Goal: Information Seeking & Learning: Learn about a topic

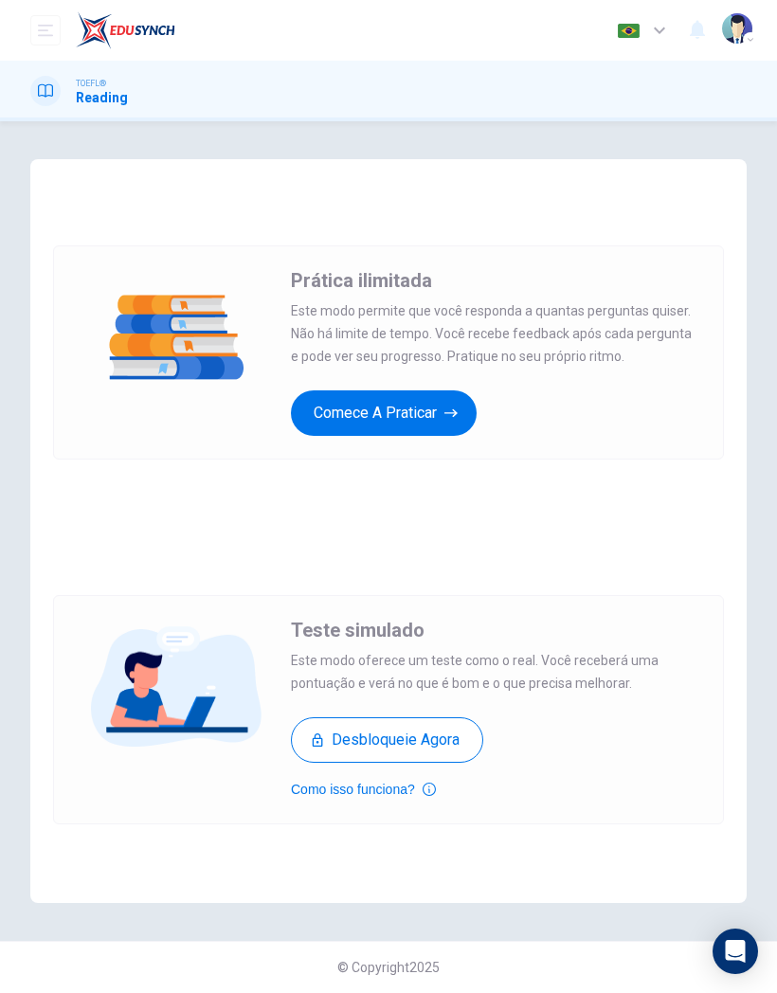
click at [438, 407] on button "Comece a praticar" at bounding box center [384, 412] width 186 height 45
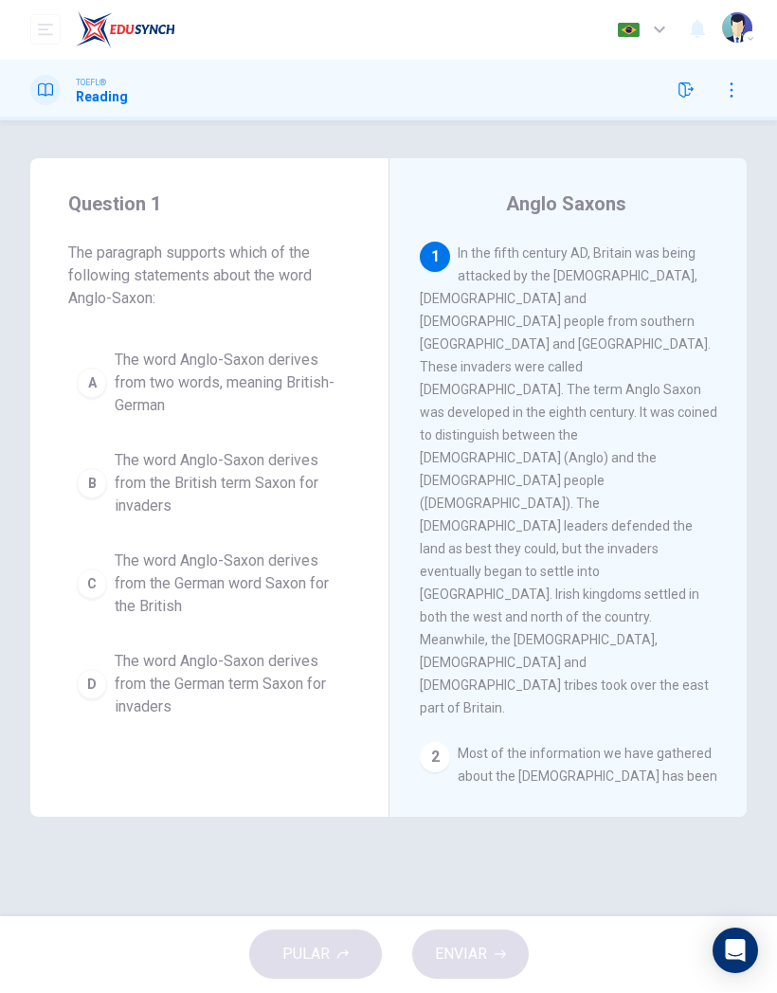
click at [681, 403] on span "In the fifth century AD, Britain was being attacked by the [DEMOGRAPHIC_DATA], …" at bounding box center [568, 481] width 297 height 470
click at [666, 425] on div "1 In the fifth century AD, Britain was being attacked by the [DEMOGRAPHIC_DATA]…" at bounding box center [568, 480] width 297 height 477
click at [16, 941] on div "PULAR ENVIAR" at bounding box center [388, 955] width 777 height 76
click at [103, 380] on div "A" at bounding box center [92, 383] width 30 height 30
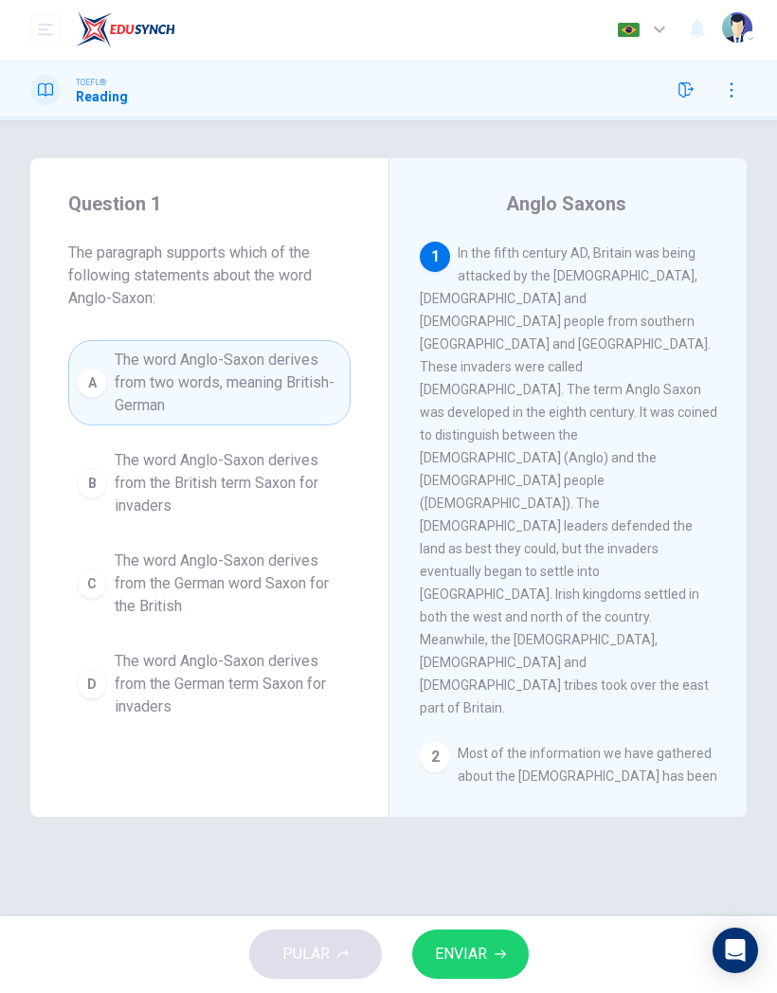
click at [505, 961] on button "ENVIAR" at bounding box center [470, 954] width 117 height 49
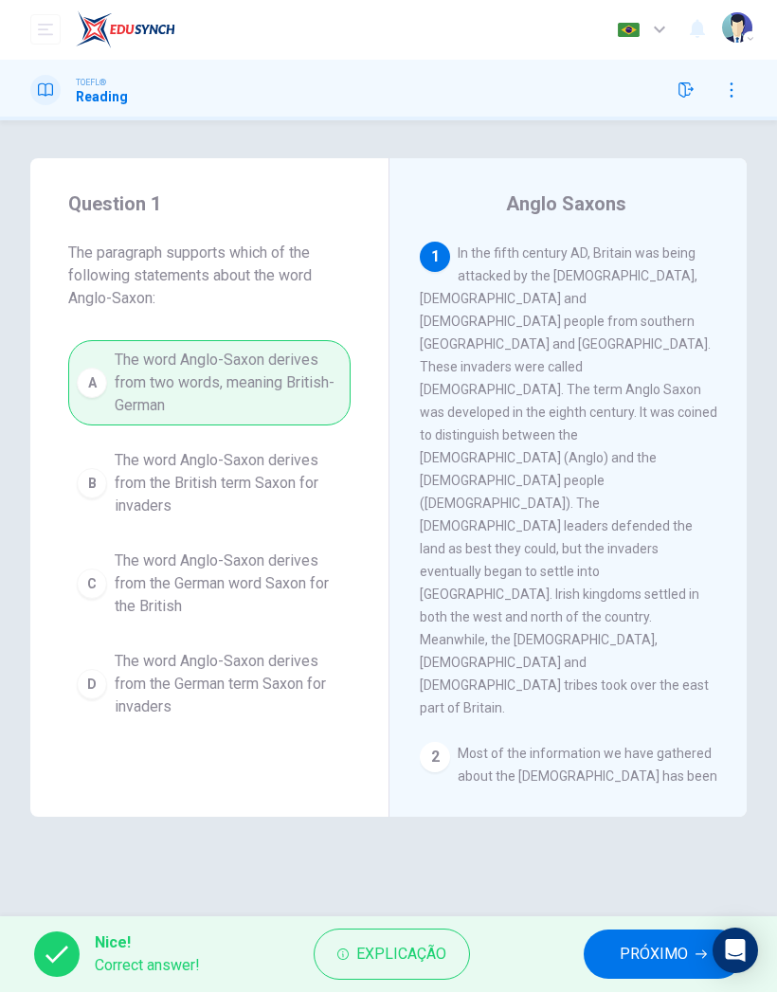
click at [659, 952] on span "PRÓXIMO" at bounding box center [653, 954] width 68 height 27
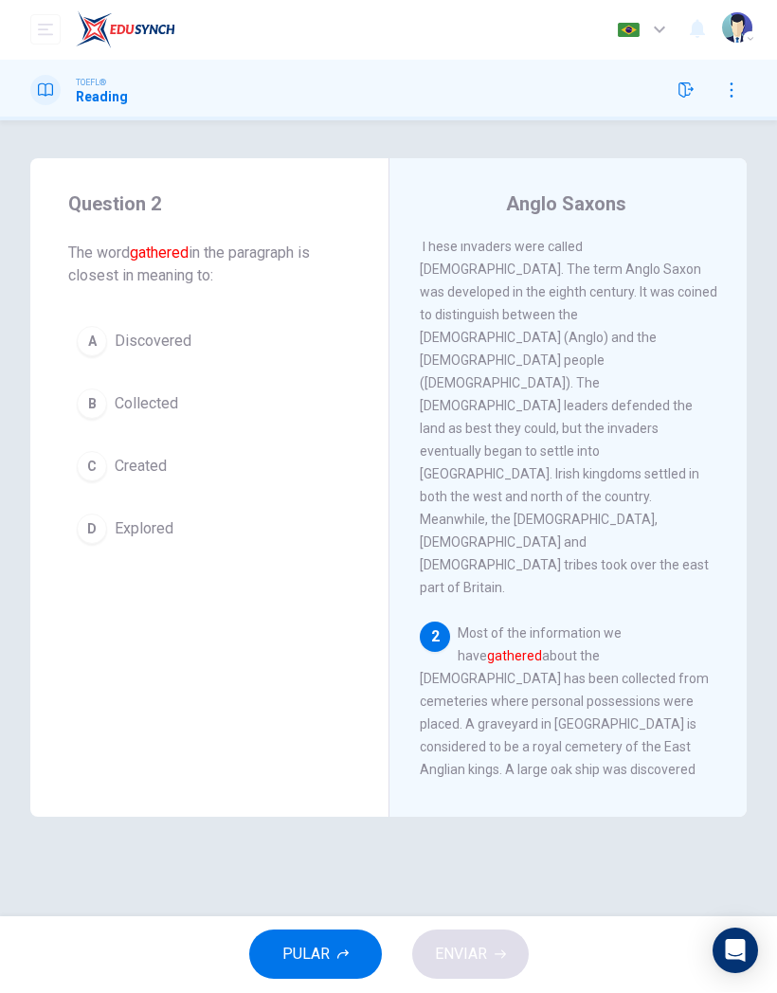
scroll to position [145, 0]
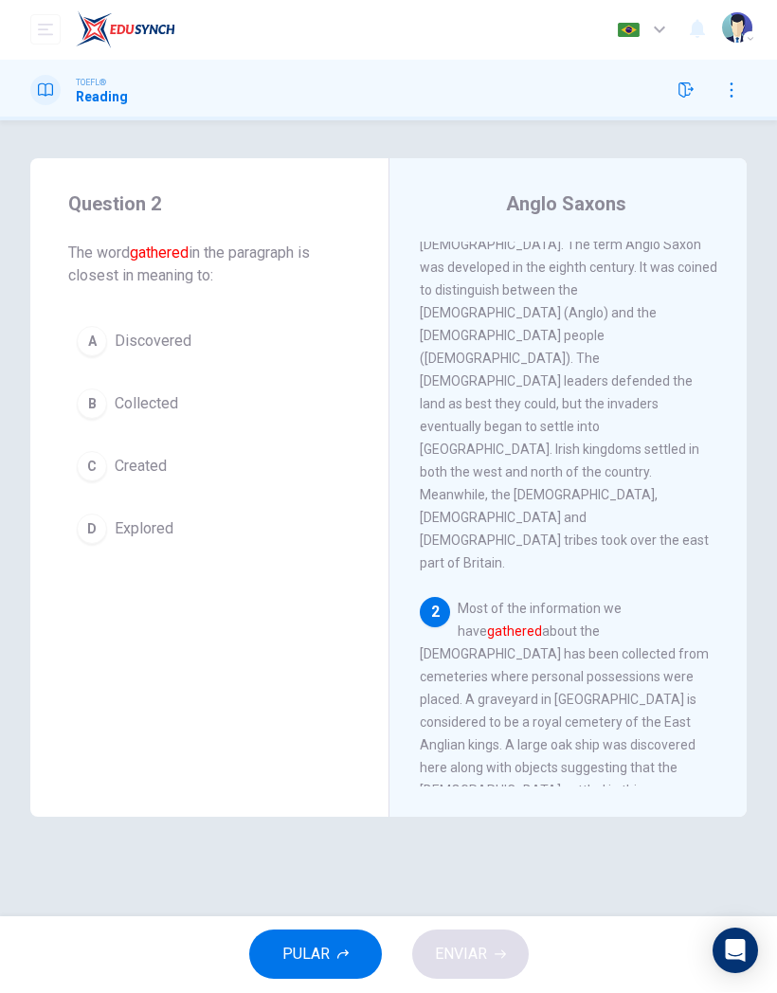
click at [99, 395] on div "B" at bounding box center [92, 404] width 30 height 30
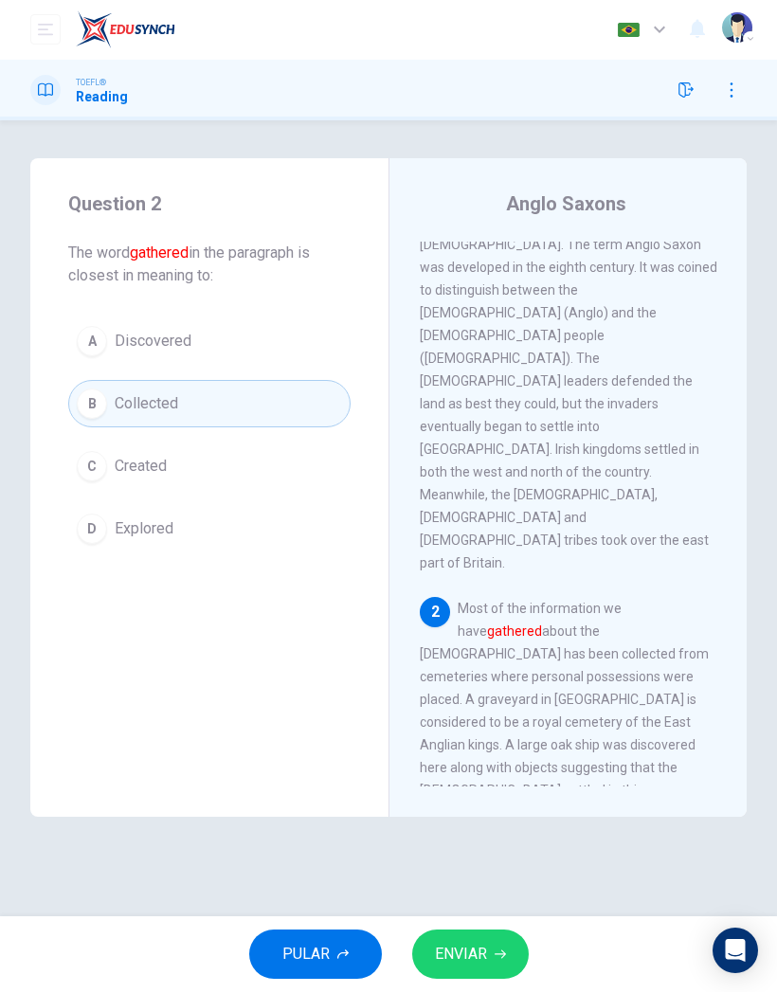
click at [501, 949] on icon "button" at bounding box center [499, 954] width 11 height 11
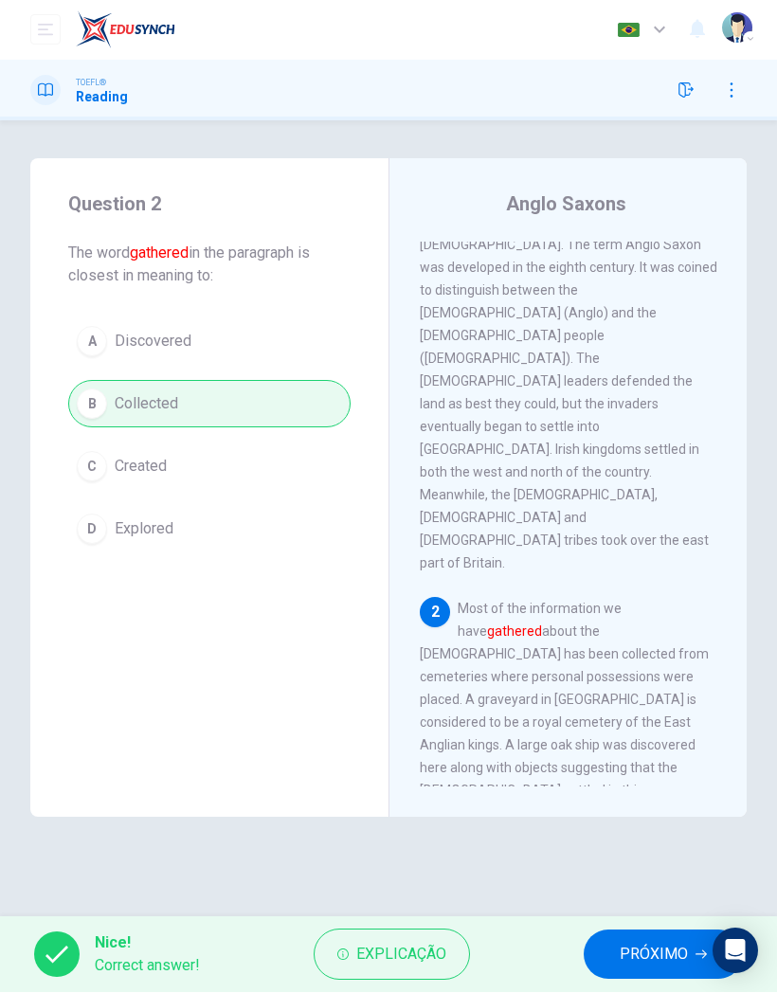
click at [640, 959] on span "PRÓXIMO" at bounding box center [653, 954] width 68 height 27
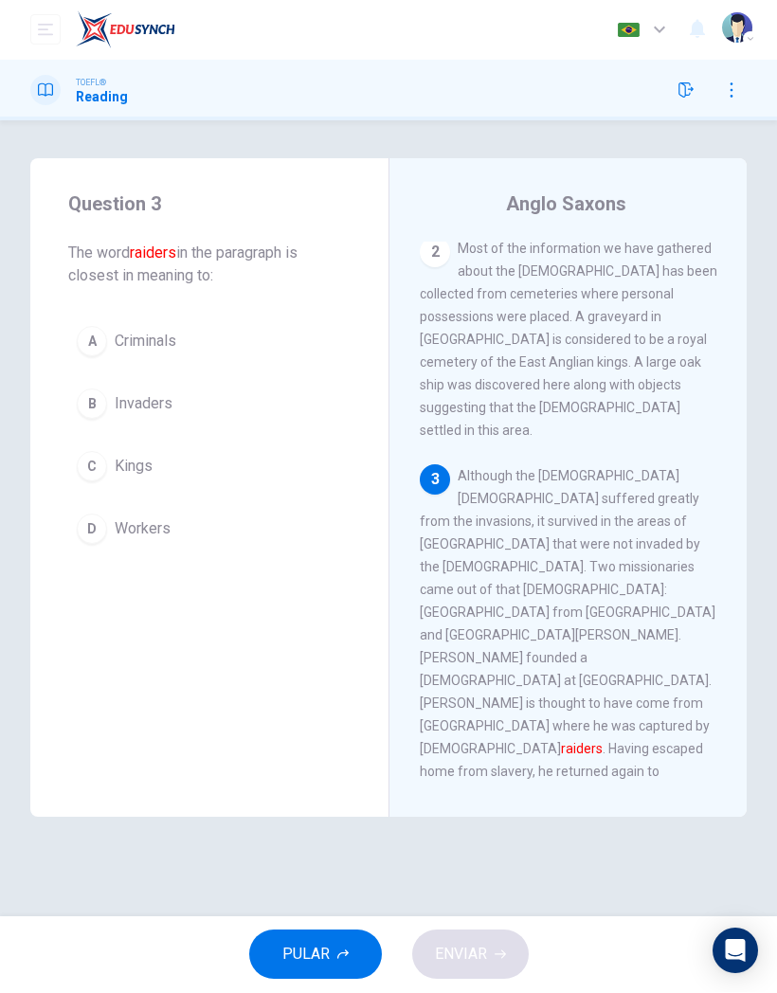
scroll to position [531, 0]
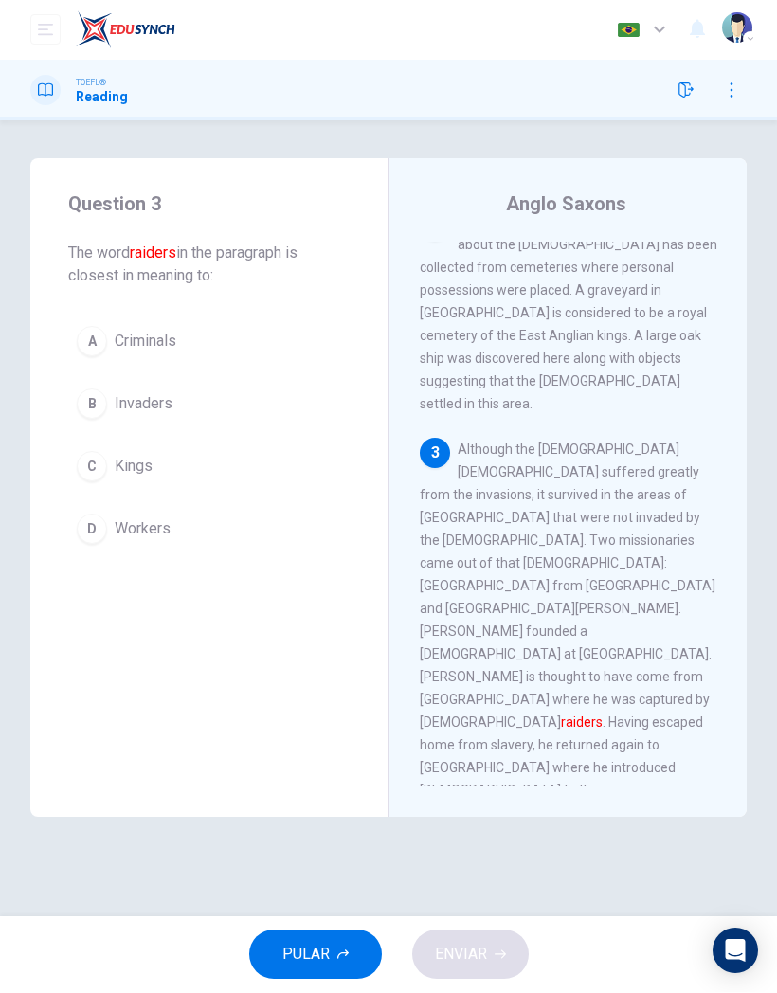
click at [93, 335] on div "A" at bounding box center [92, 342] width 30 height 30
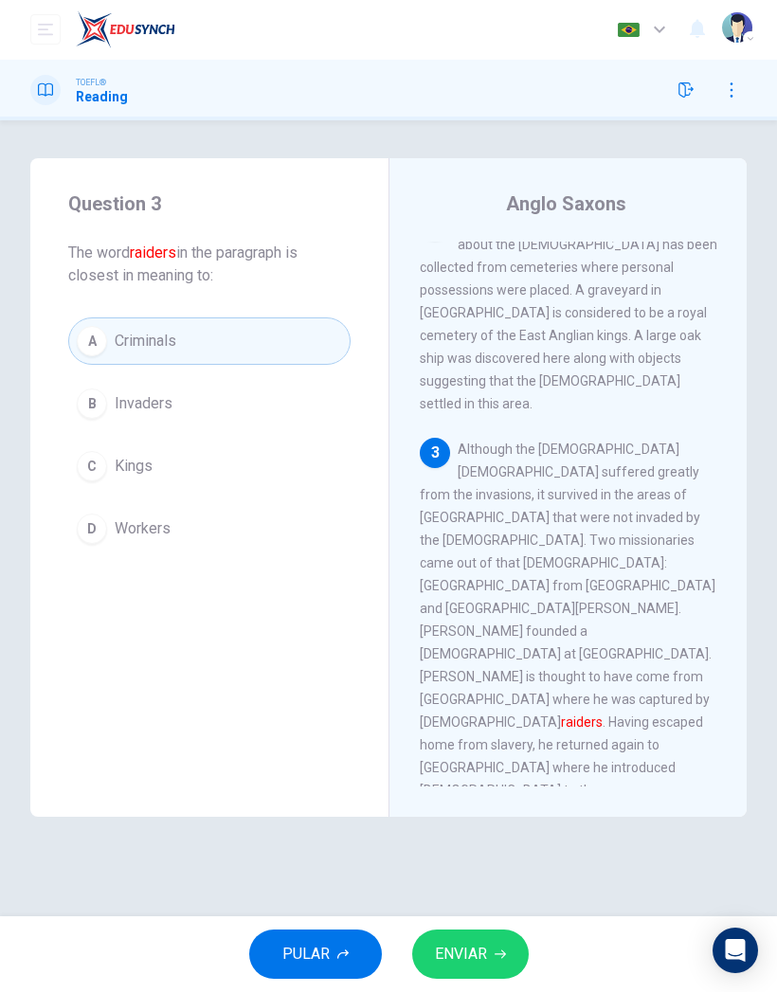
click at [493, 947] on button "ENVIAR" at bounding box center [470, 954] width 117 height 49
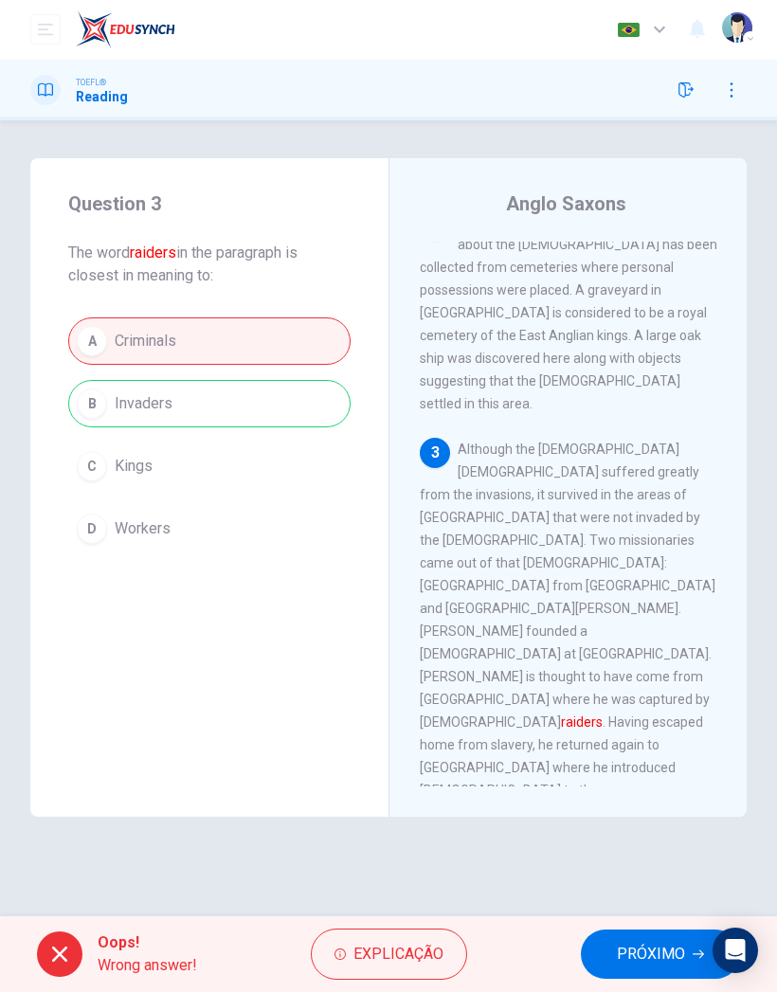
click at [629, 937] on button "PRÓXIMO" at bounding box center [660, 954] width 159 height 49
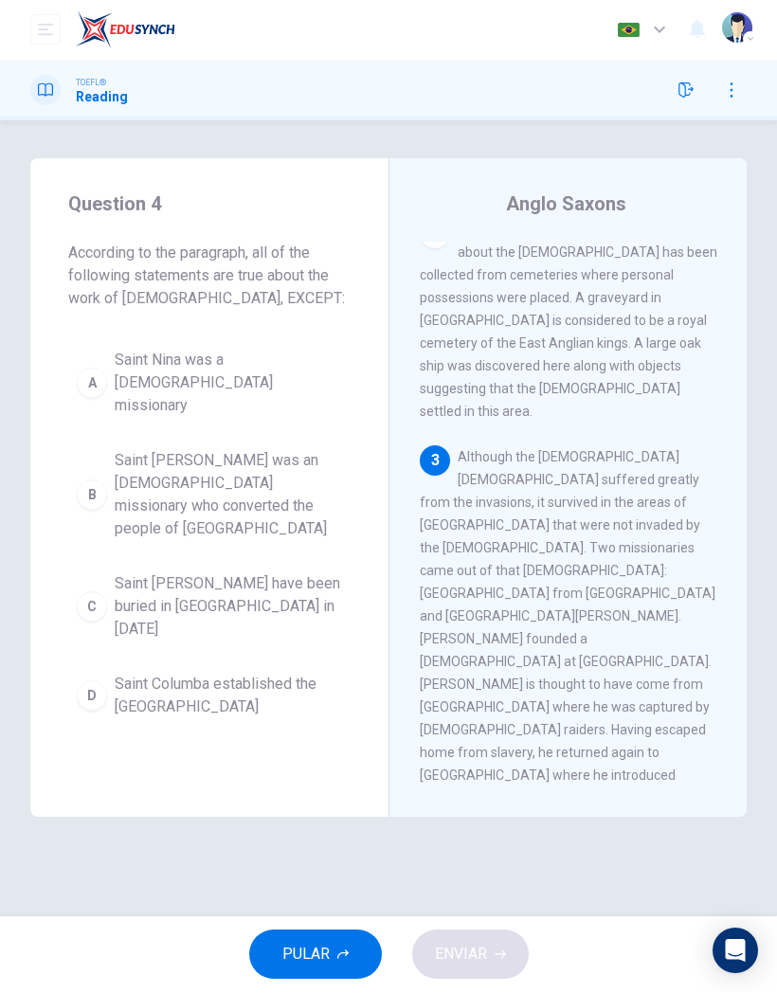
scroll to position [523, 0]
click at [57, 477] on div "Question 4 According to the paragraph, all of the following statements are true…" at bounding box center [209, 458] width 358 height 599
click at [99, 592] on div "C" at bounding box center [92, 607] width 30 height 30
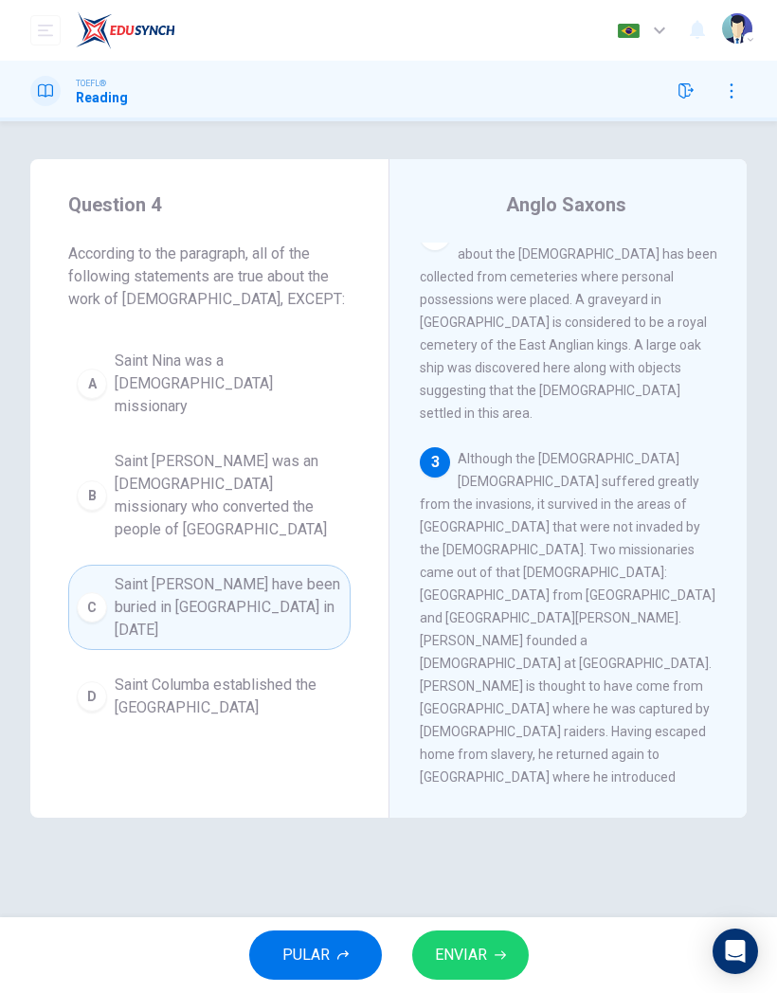
click at [507, 969] on button "ENVIAR" at bounding box center [470, 954] width 117 height 49
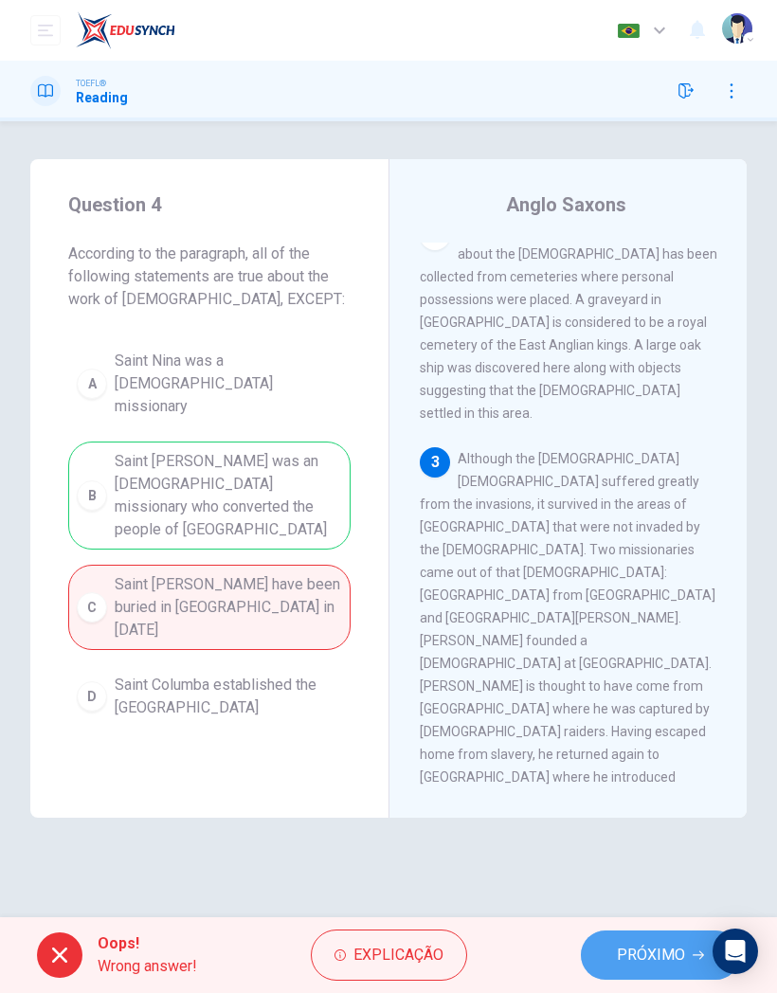
click at [672, 955] on span "PRÓXIMO" at bounding box center [651, 954] width 68 height 27
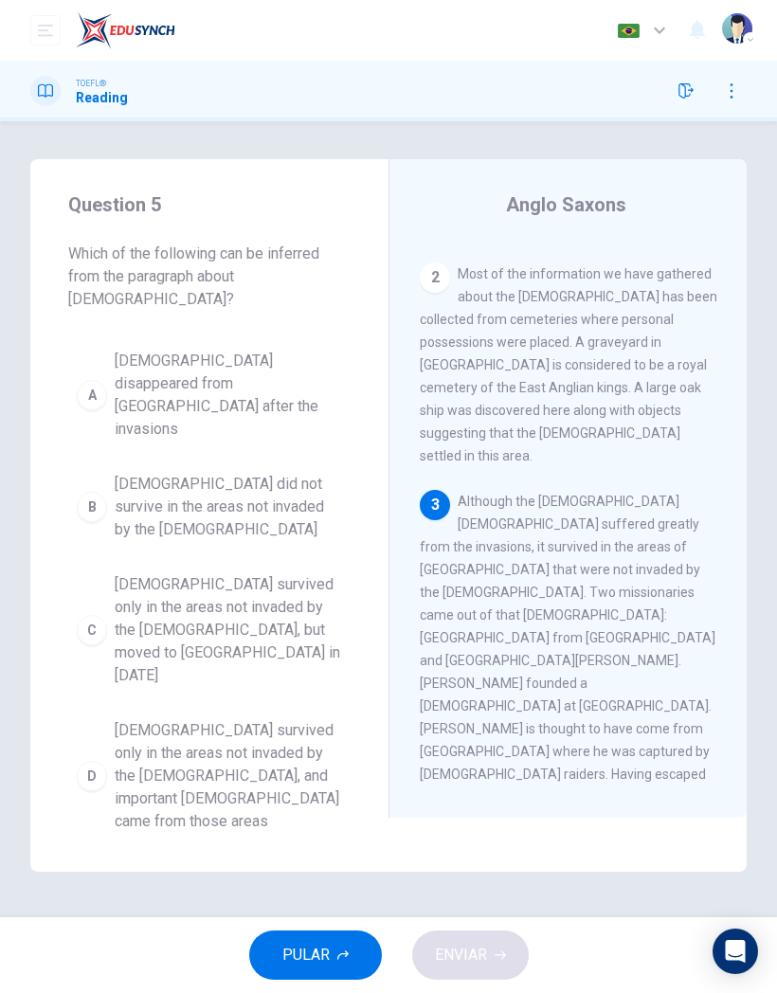
scroll to position [480, 0]
click at [94, 761] on div "D" at bounding box center [92, 776] width 30 height 30
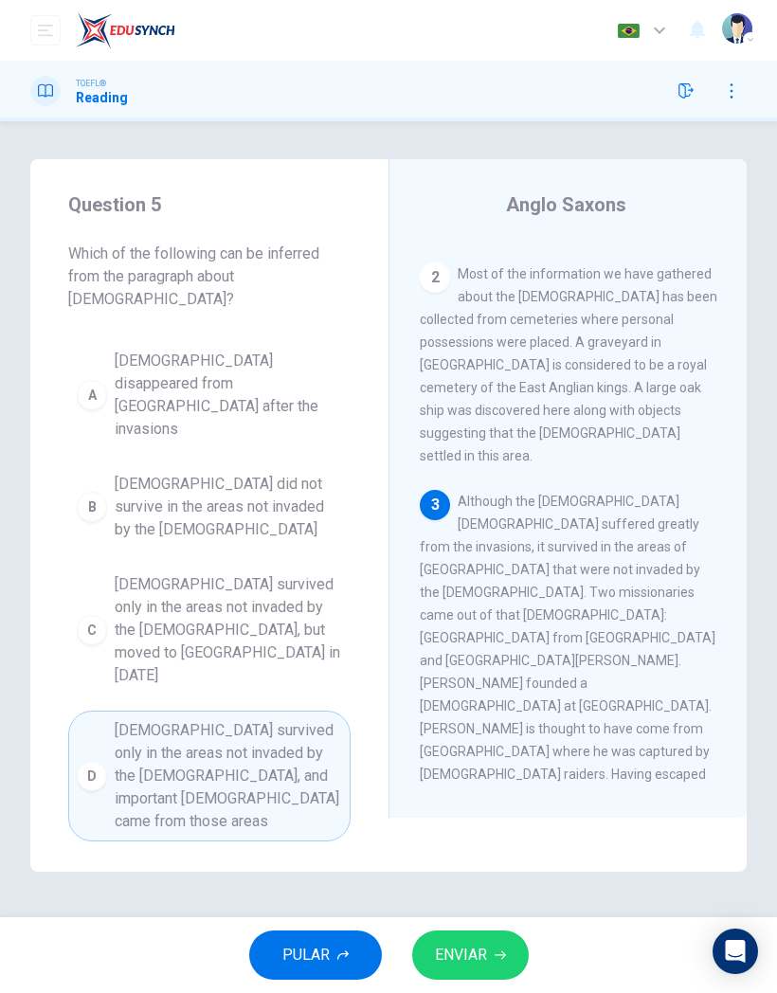
click at [455, 966] on span "ENVIAR" at bounding box center [461, 954] width 52 height 27
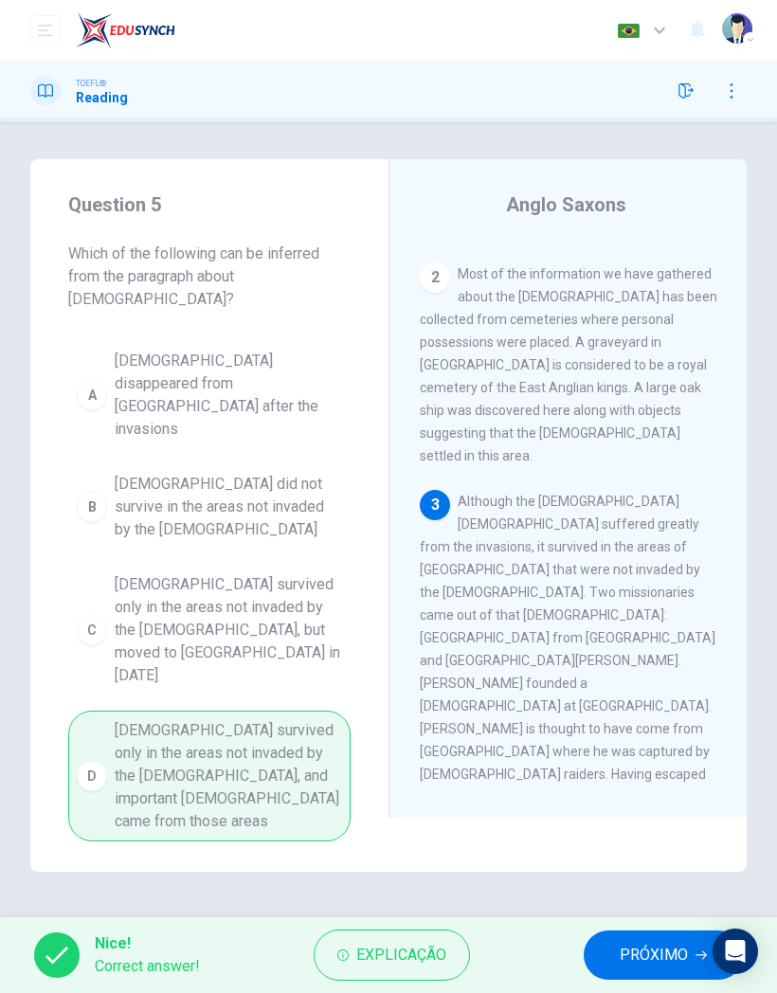
click at [608, 931] on button "PRÓXIMO" at bounding box center [662, 954] width 159 height 49
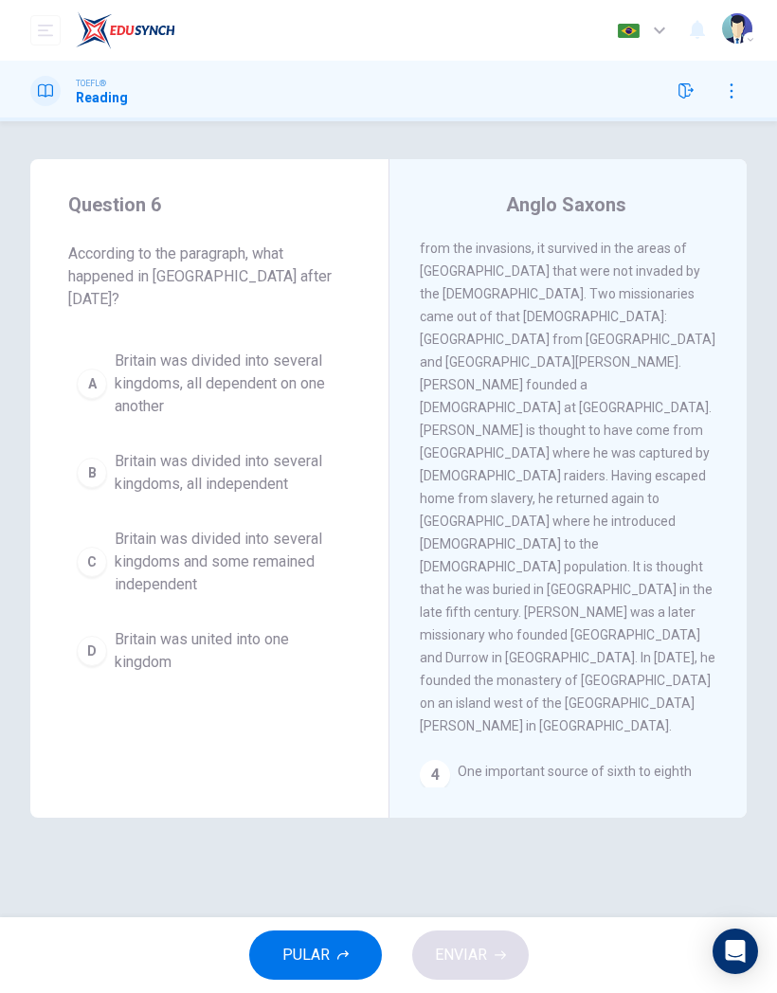
scroll to position [779, 0]
click at [429, 760] on div "4" at bounding box center [435, 775] width 30 height 30
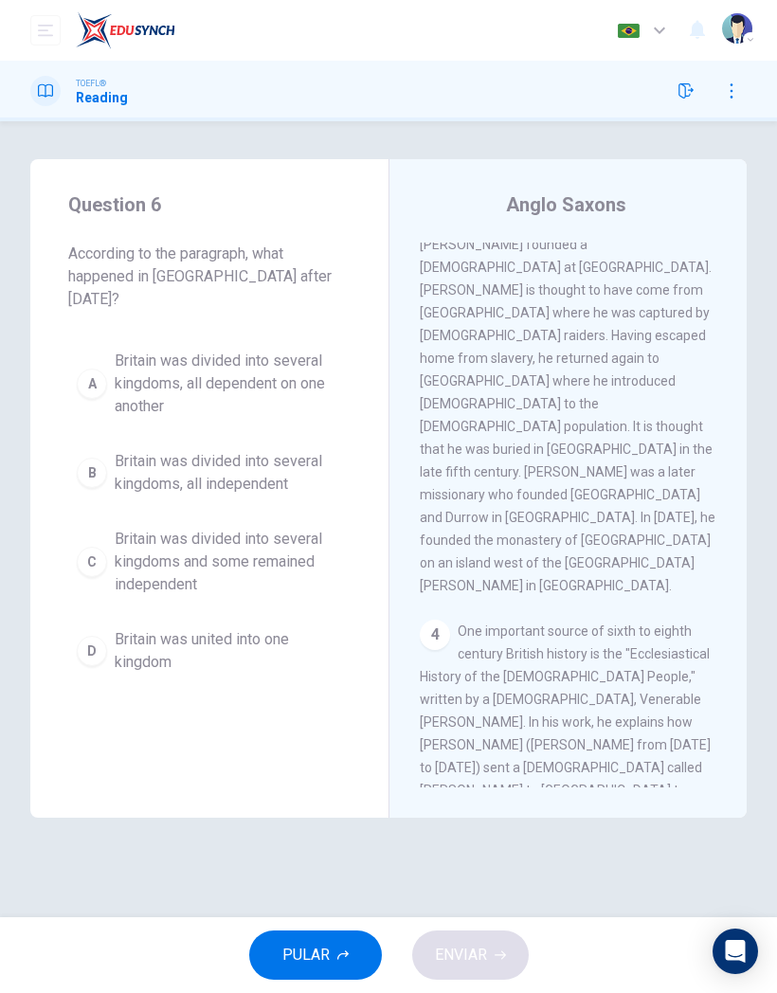
scroll to position [917, 0]
click at [82, 547] on div "C" at bounding box center [92, 562] width 30 height 30
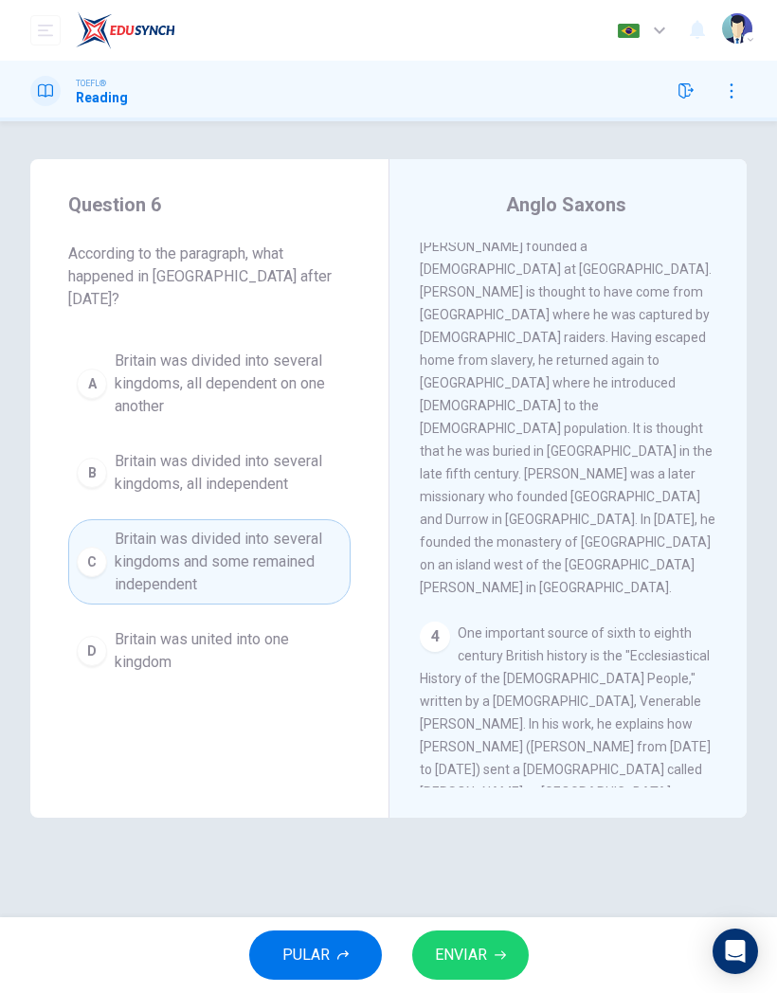
click at [497, 956] on icon "button" at bounding box center [499, 954] width 11 height 11
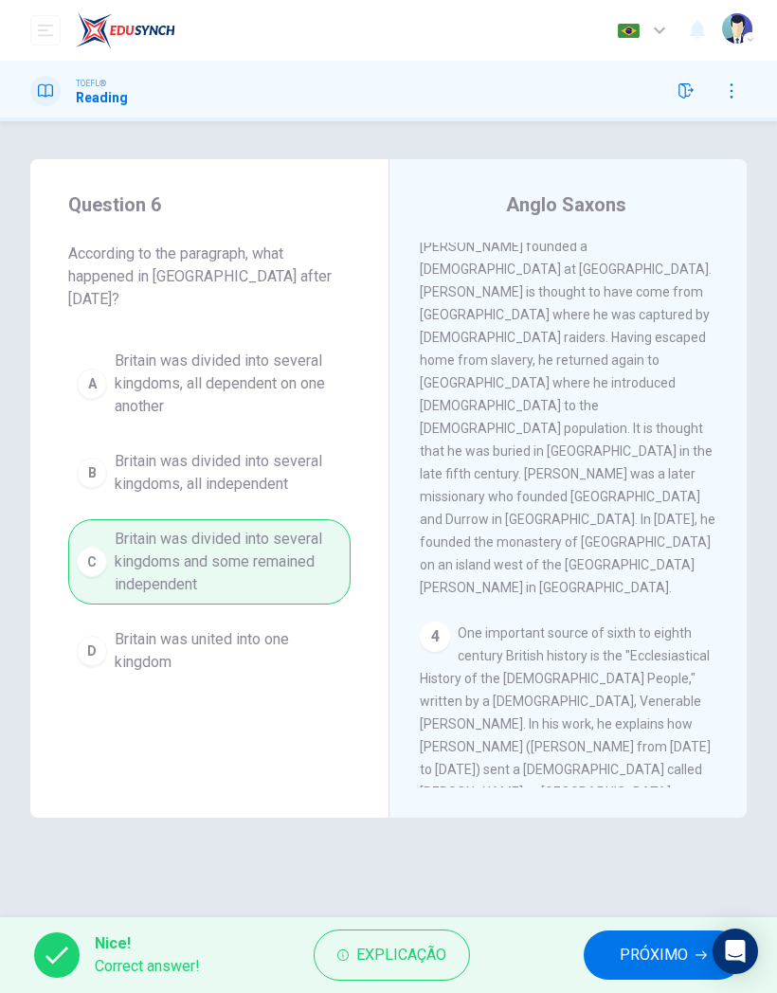
click at [639, 931] on button "PRÓXIMO" at bounding box center [662, 954] width 159 height 49
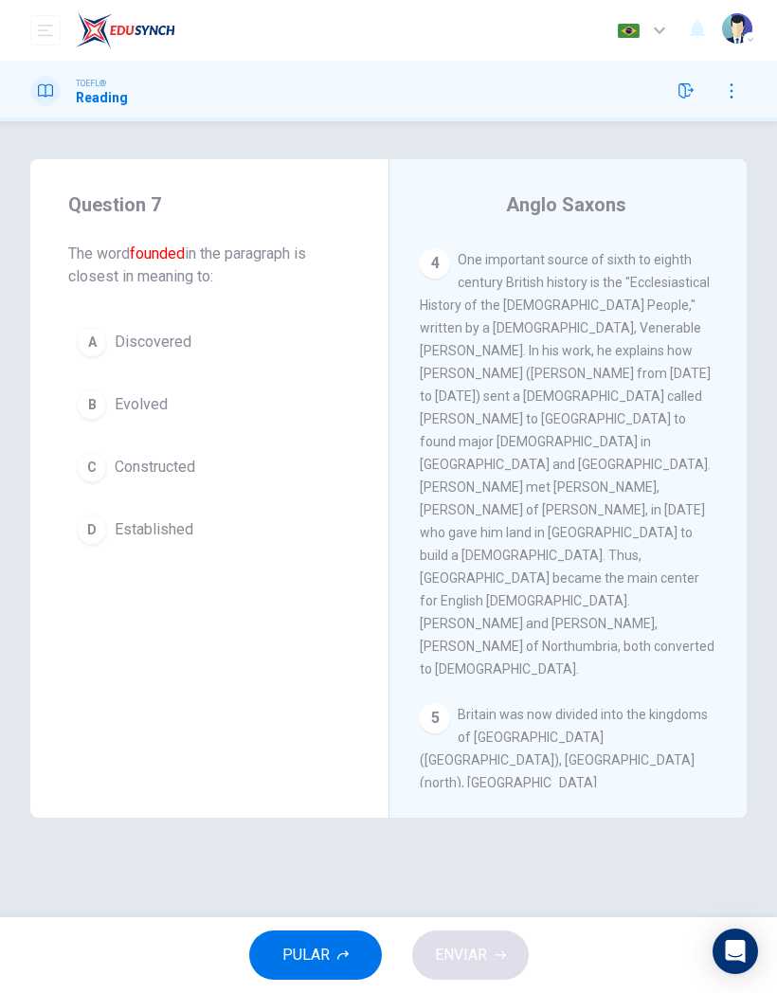
scroll to position [1350, 0]
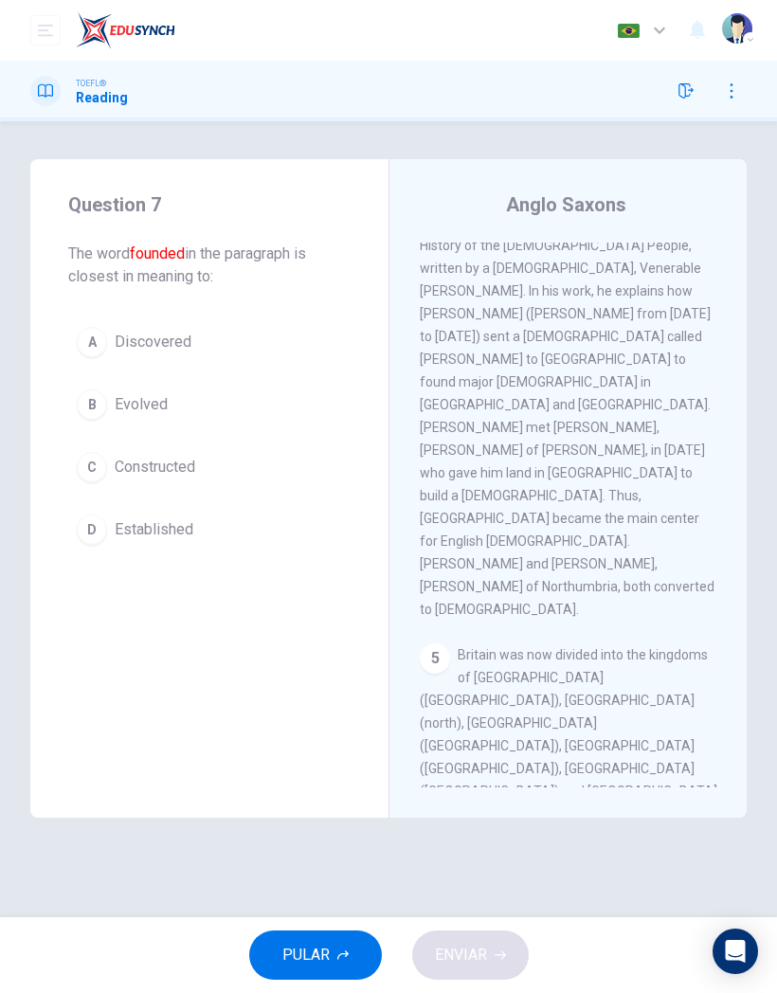
click at [94, 466] on div "C" at bounding box center [92, 467] width 30 height 30
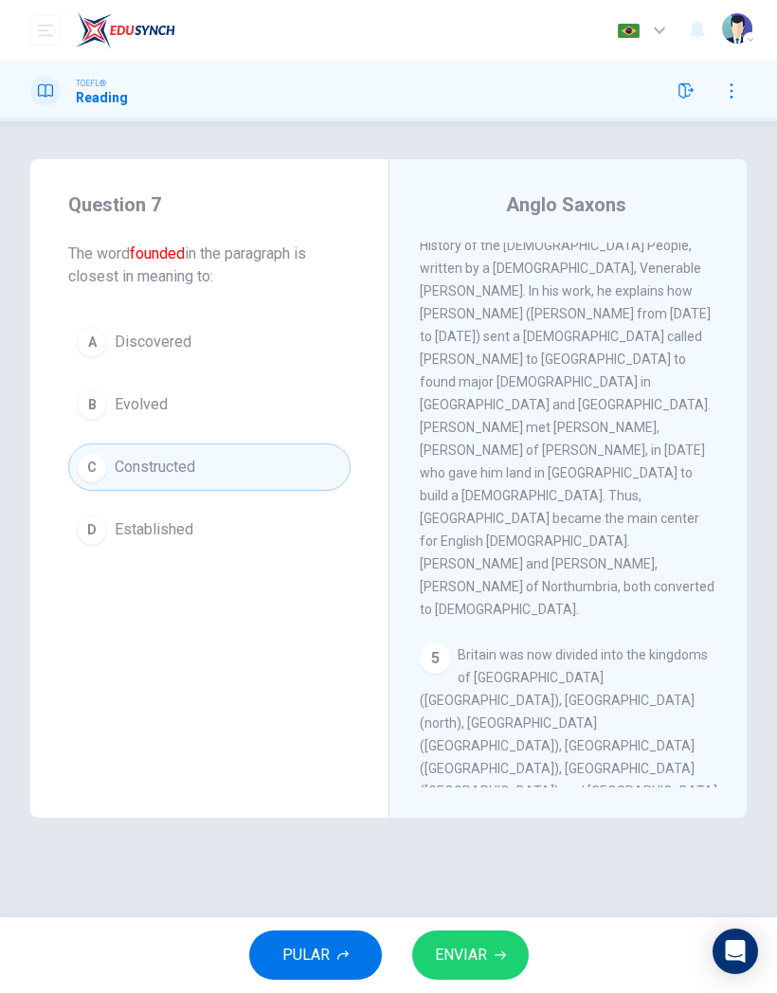
click at [461, 953] on span "ENVIAR" at bounding box center [461, 954] width 52 height 27
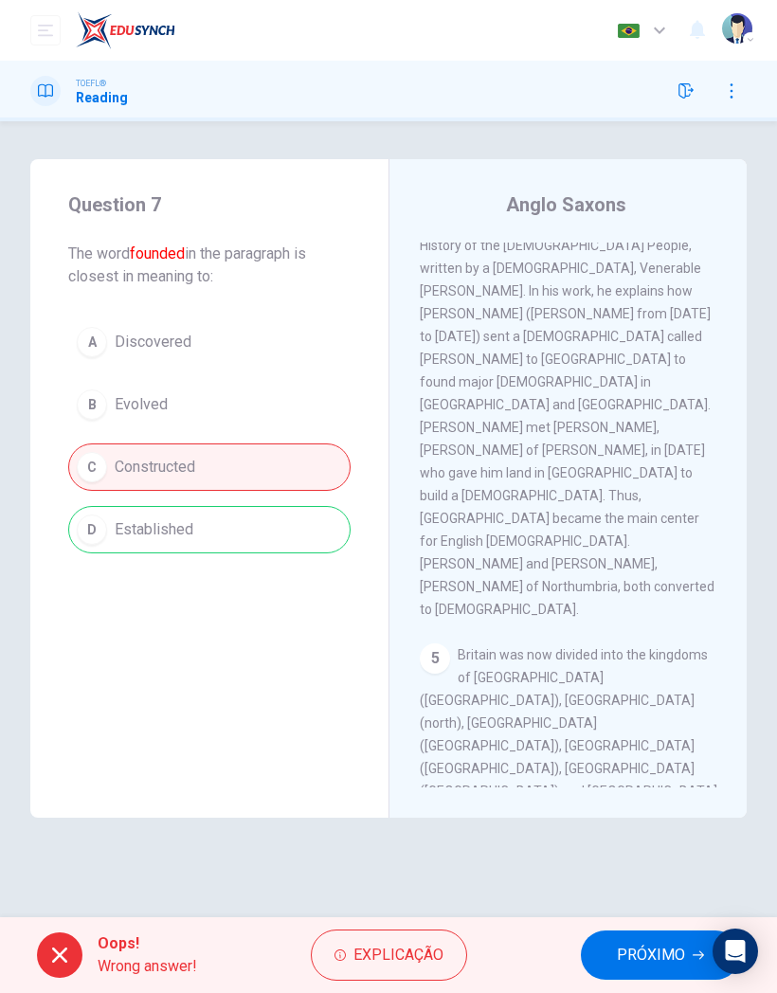
click at [654, 959] on span "PRÓXIMO" at bounding box center [651, 954] width 68 height 27
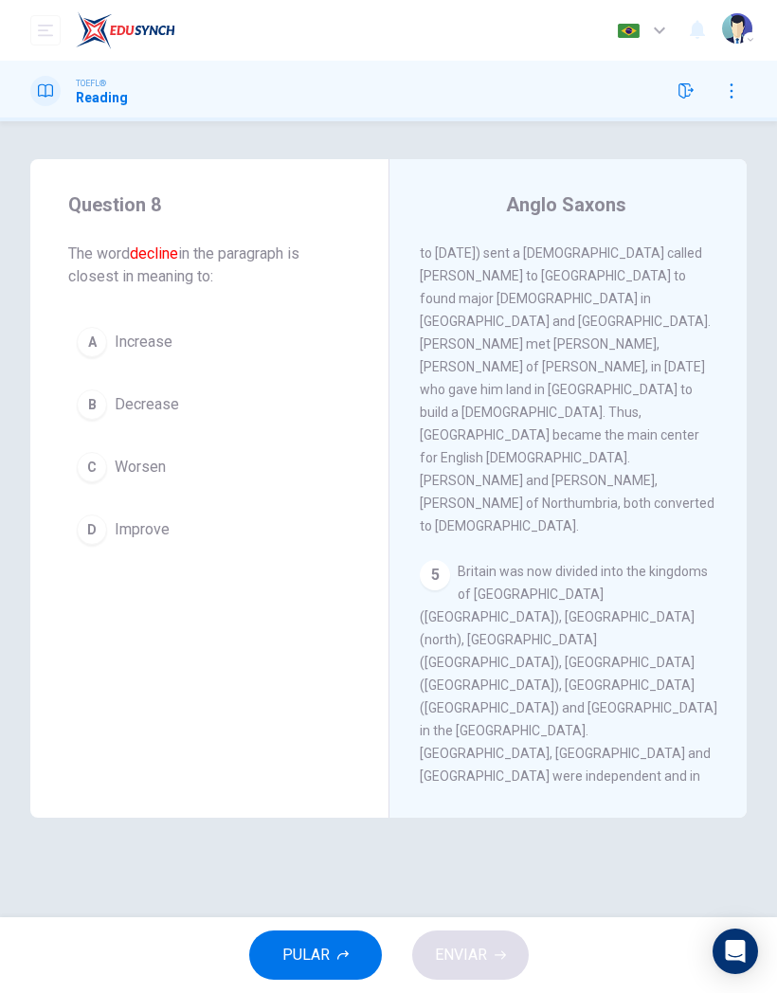
scroll to position [1433, 0]
click at [95, 402] on div "B" at bounding box center [92, 404] width 30 height 30
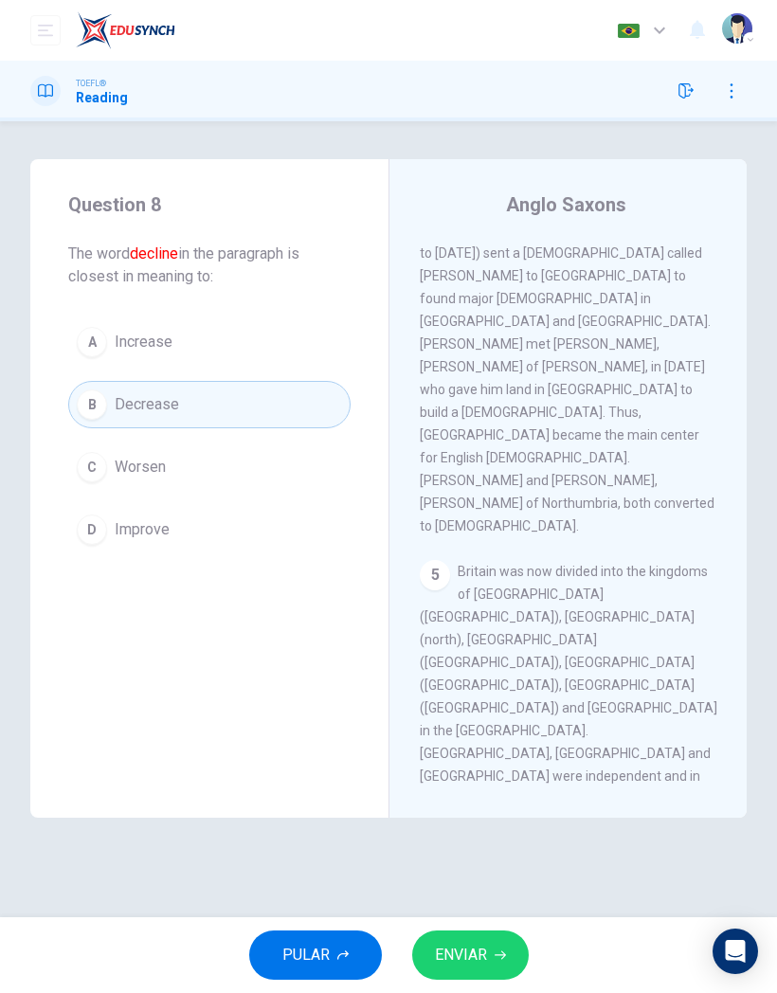
click at [475, 957] on span "ENVIAR" at bounding box center [461, 954] width 52 height 27
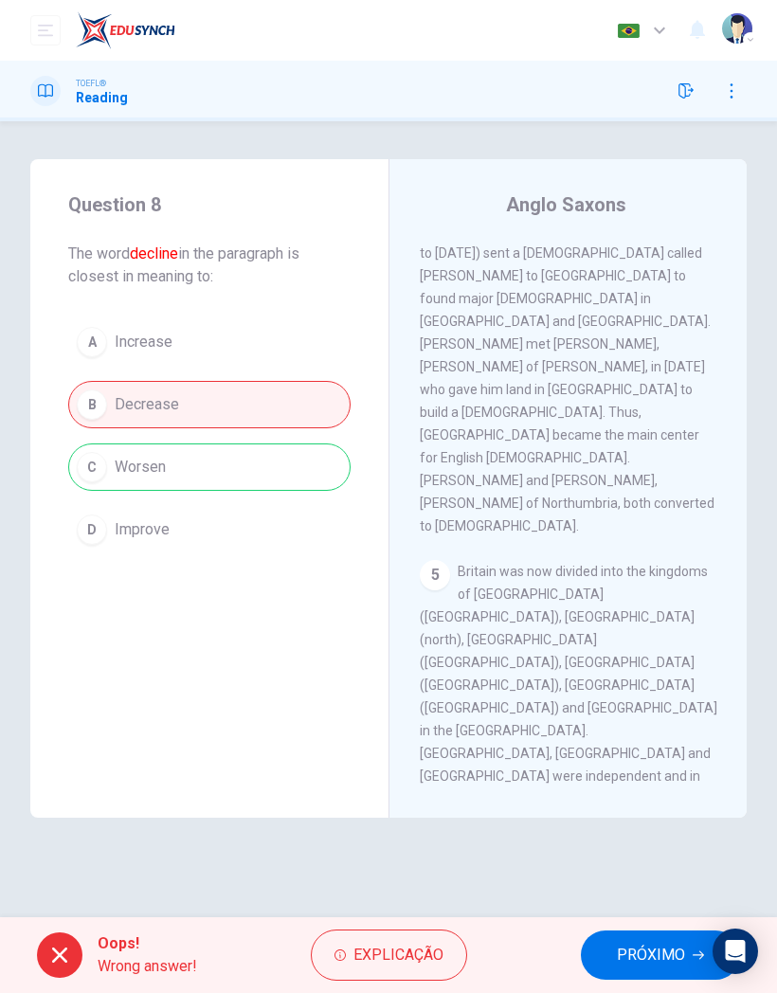
click at [664, 944] on span "PRÓXIMO" at bounding box center [651, 954] width 68 height 27
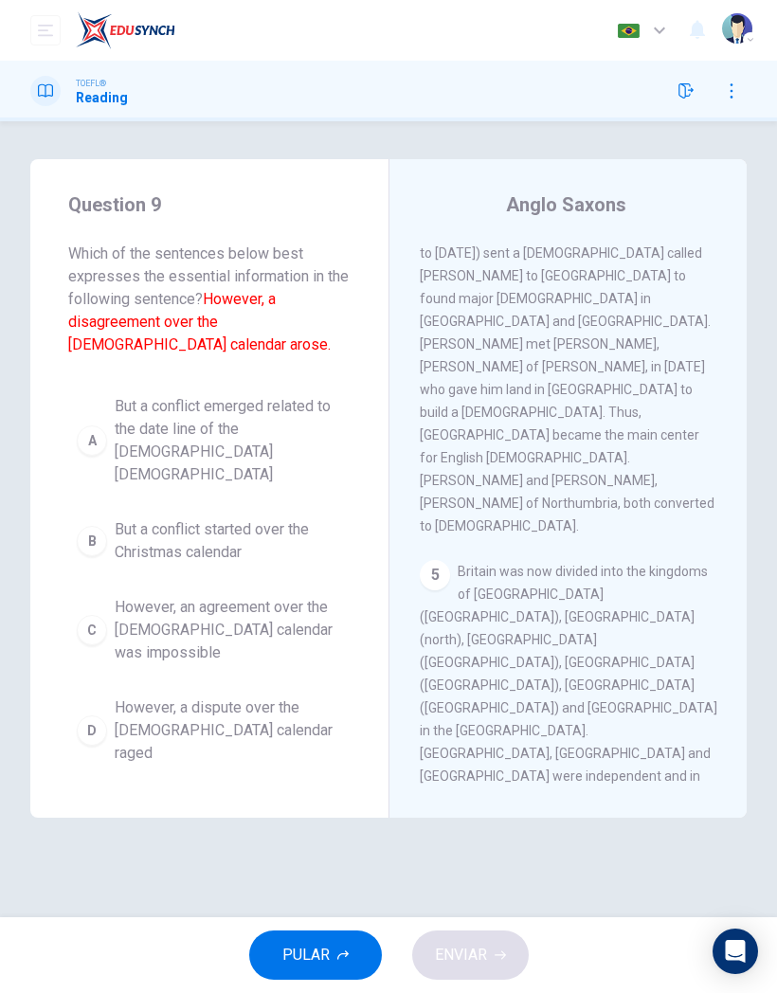
click at [99, 415] on button "A But a conflict emerged related to the date line of the [DEMOGRAPHIC_DATA]" at bounding box center [209, 440] width 282 height 108
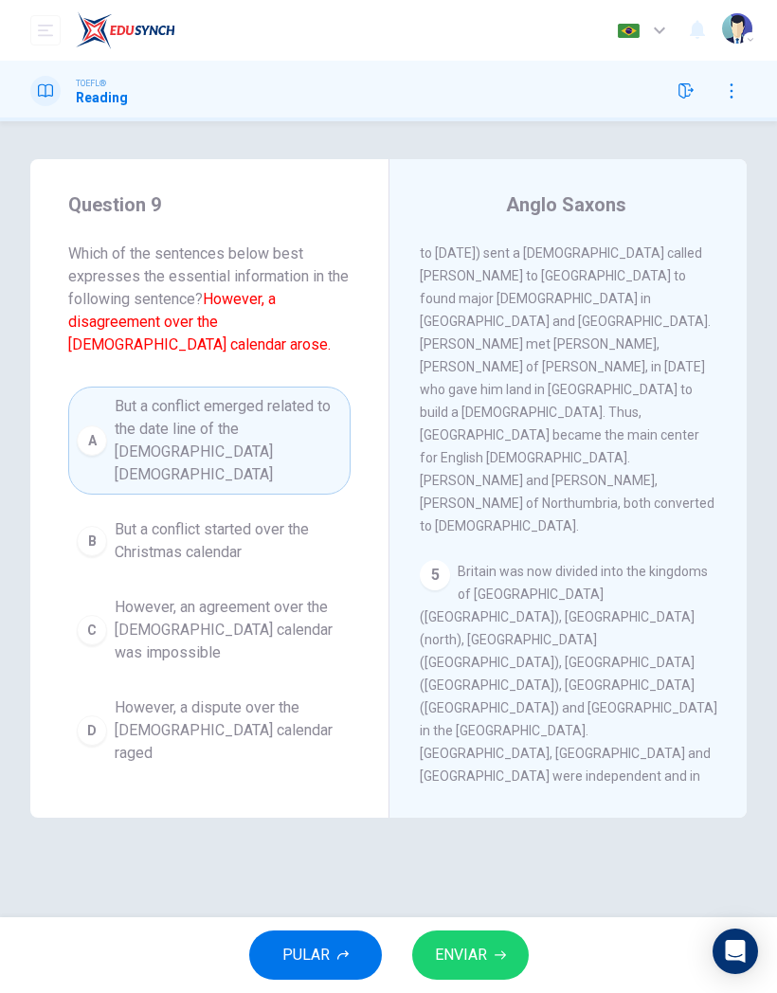
click at [477, 960] on span "ENVIAR" at bounding box center [461, 954] width 52 height 27
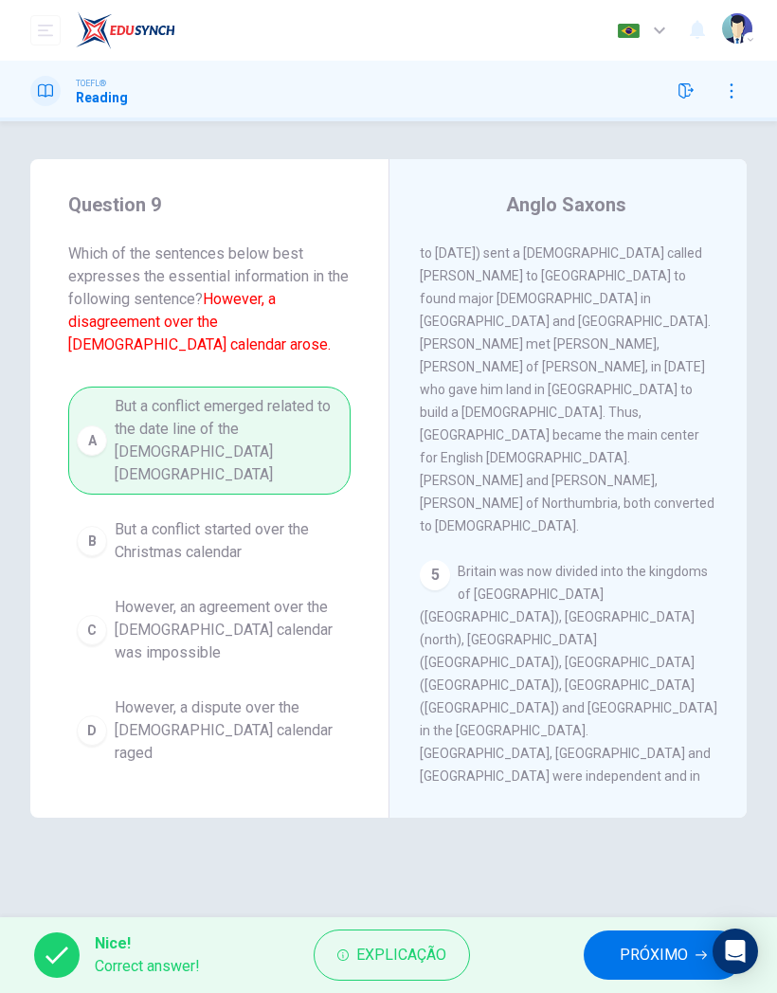
click at [672, 953] on span "PRÓXIMO" at bounding box center [653, 954] width 68 height 27
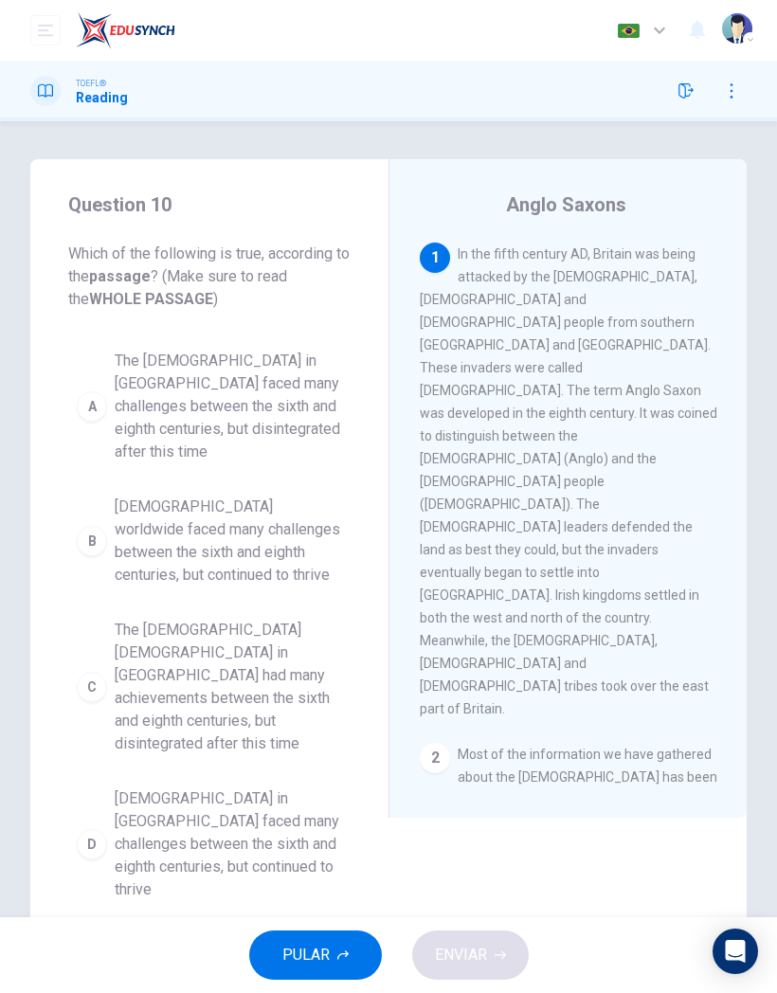
scroll to position [0, 0]
click at [332, 946] on button "PULAR" at bounding box center [315, 954] width 133 height 49
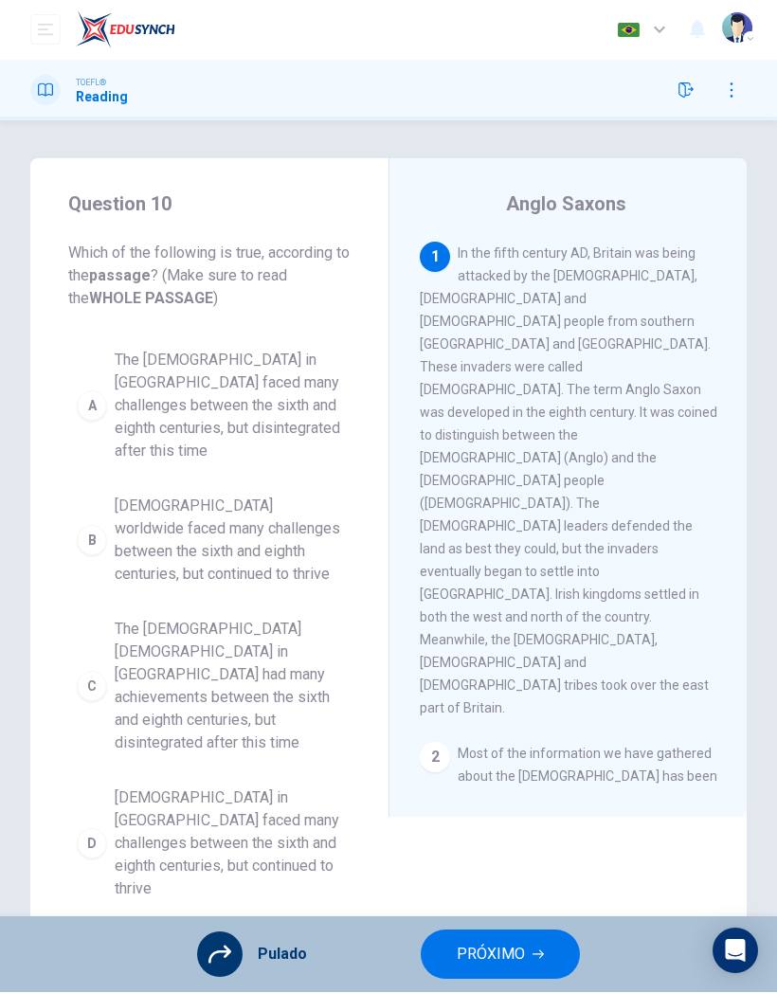
click at [491, 939] on button "PRÓXIMO" at bounding box center [500, 954] width 159 height 49
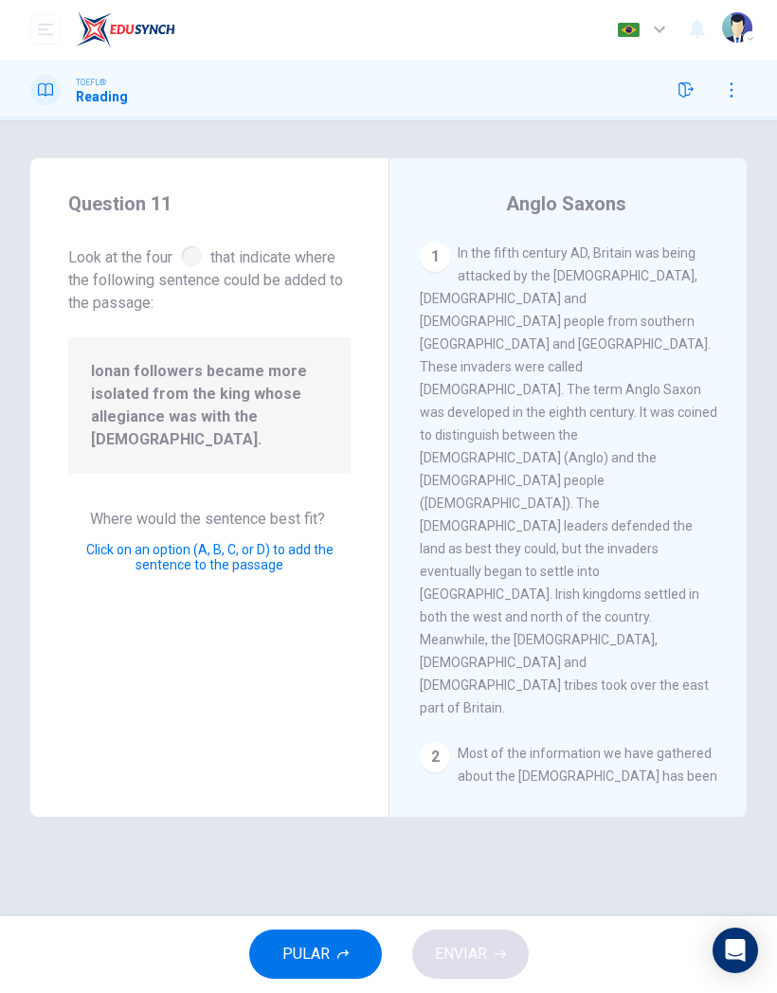
scroll to position [1403, 0]
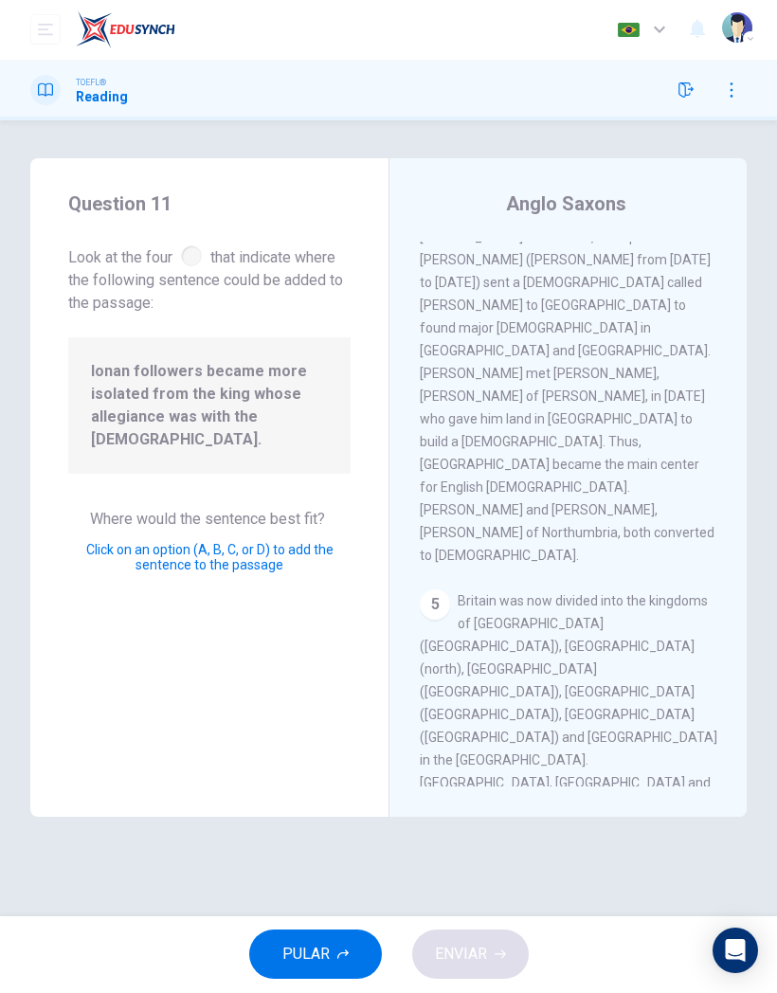
click at [486, 940] on button "ENVIAR" at bounding box center [470, 954] width 117 height 49
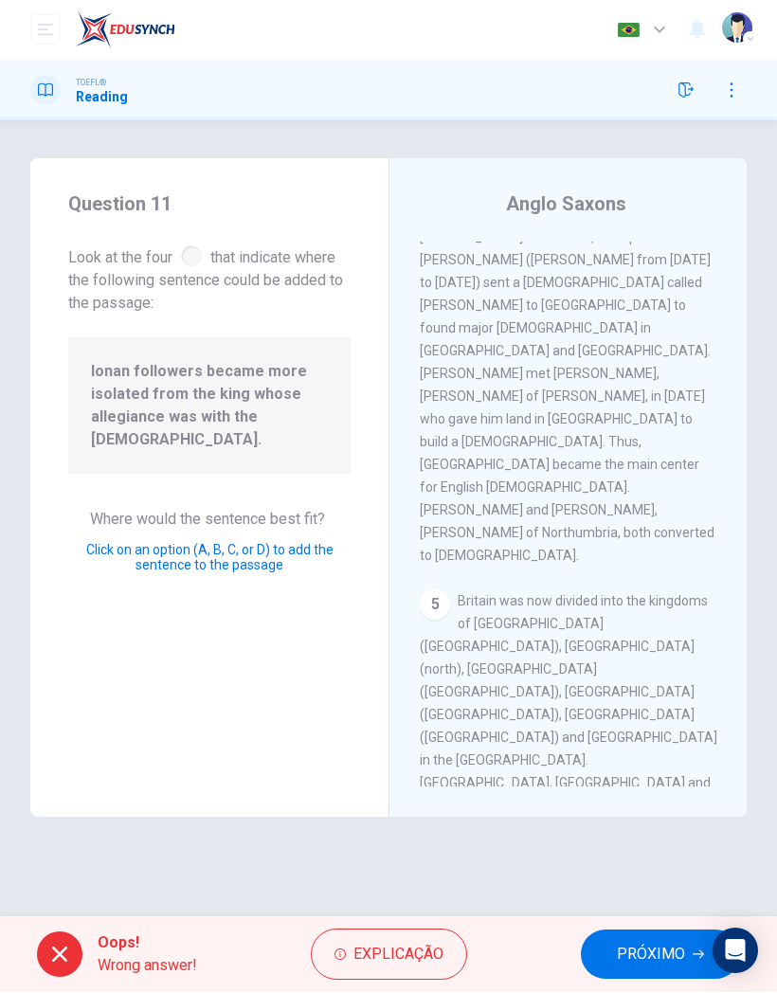
click at [653, 951] on span "PRÓXIMO" at bounding box center [651, 954] width 68 height 27
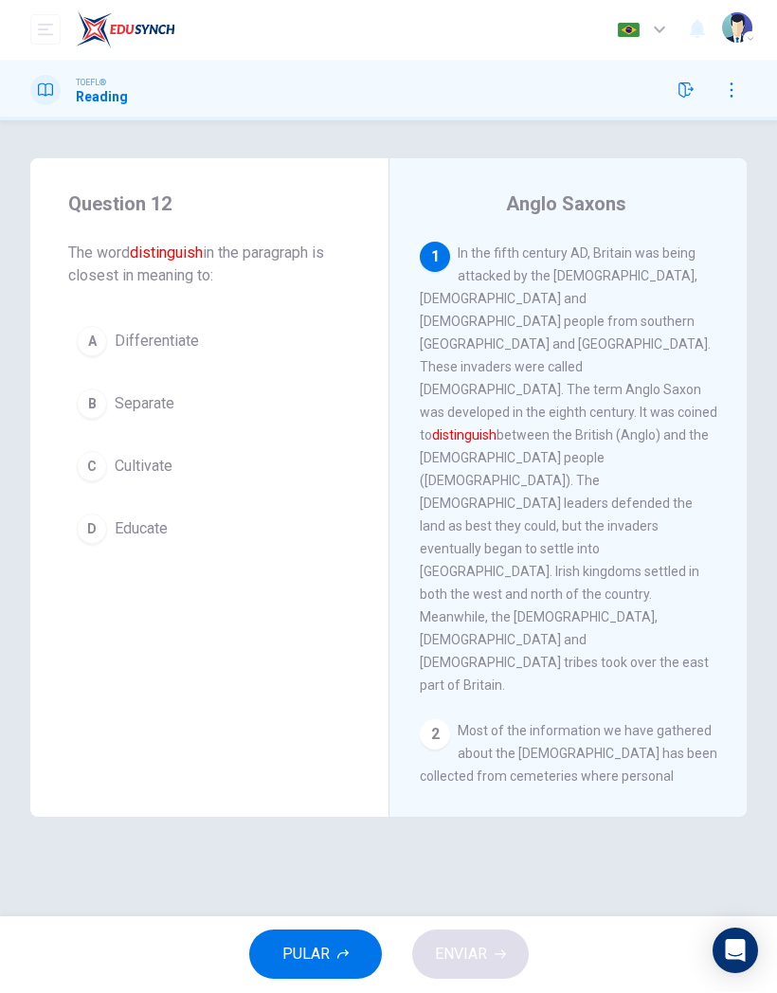
click at [95, 395] on div "B" at bounding box center [92, 404] width 30 height 30
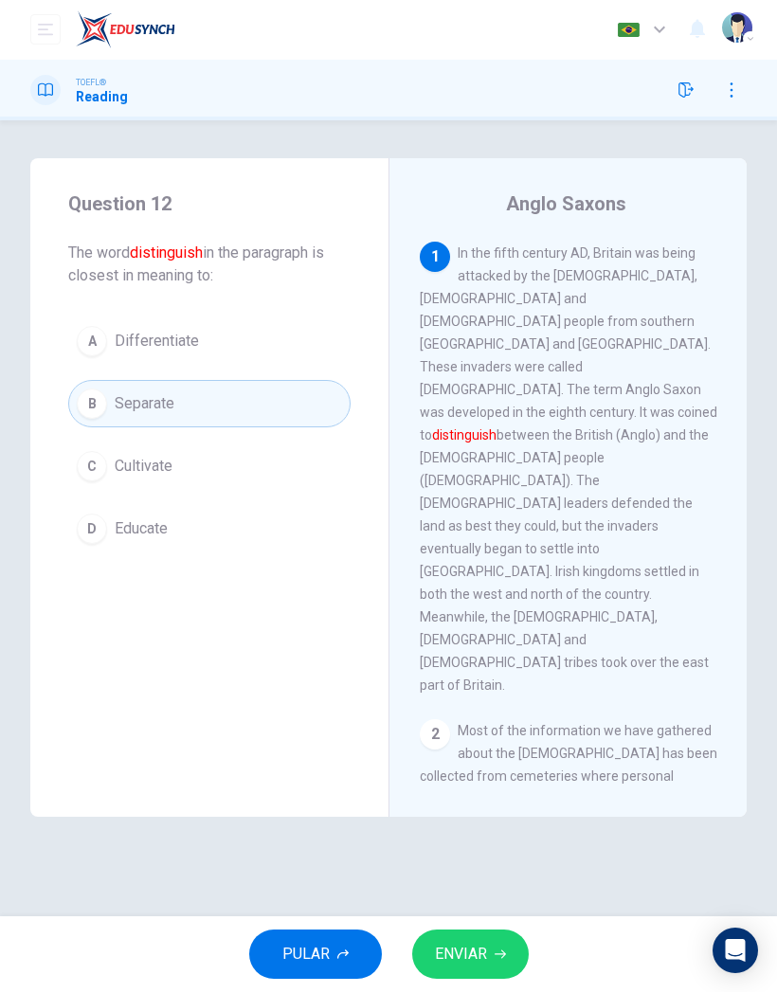
click at [91, 334] on div "A" at bounding box center [92, 342] width 30 height 30
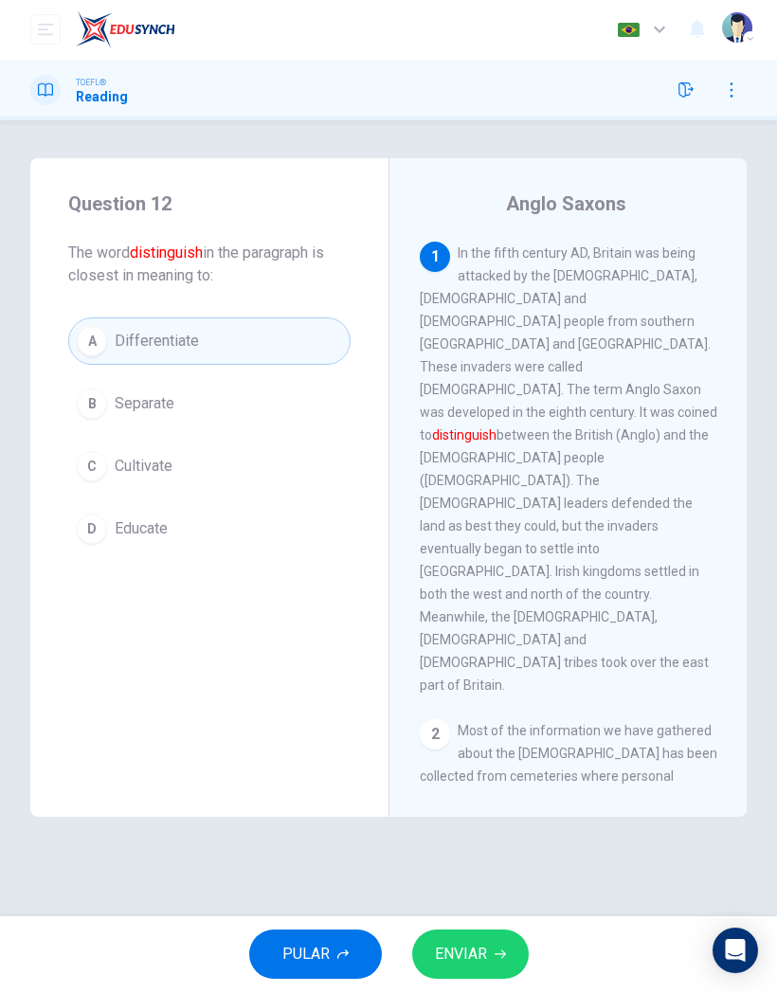
click at [464, 950] on span "ENVIAR" at bounding box center [461, 954] width 52 height 27
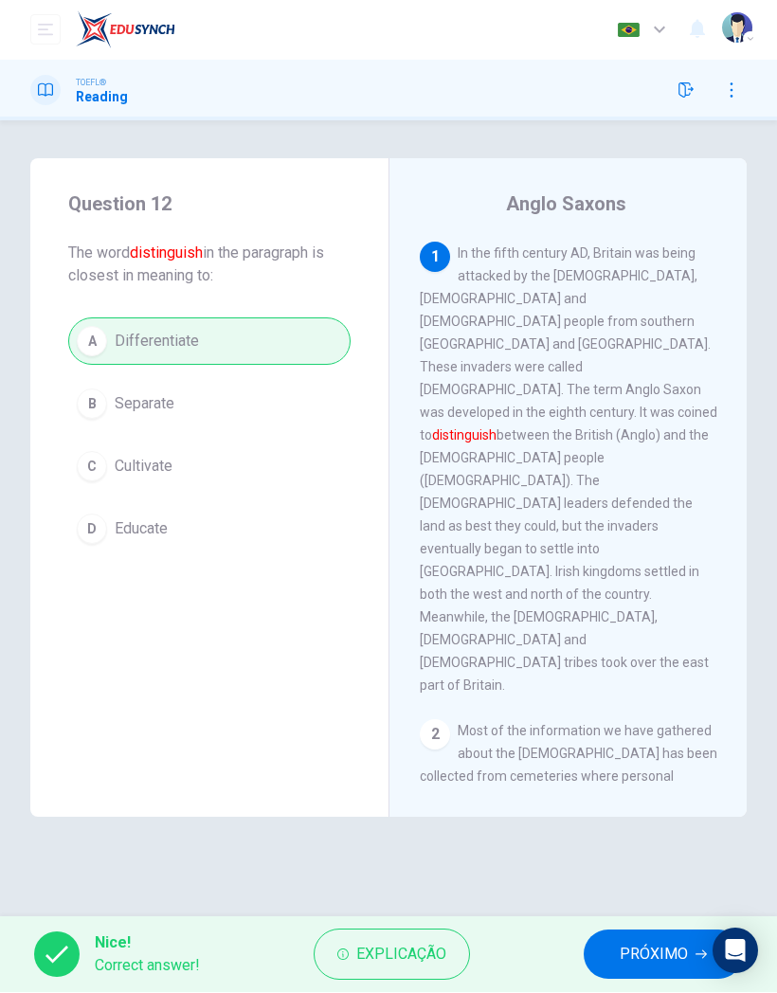
click at [627, 947] on span "PRÓXIMO" at bounding box center [653, 954] width 68 height 27
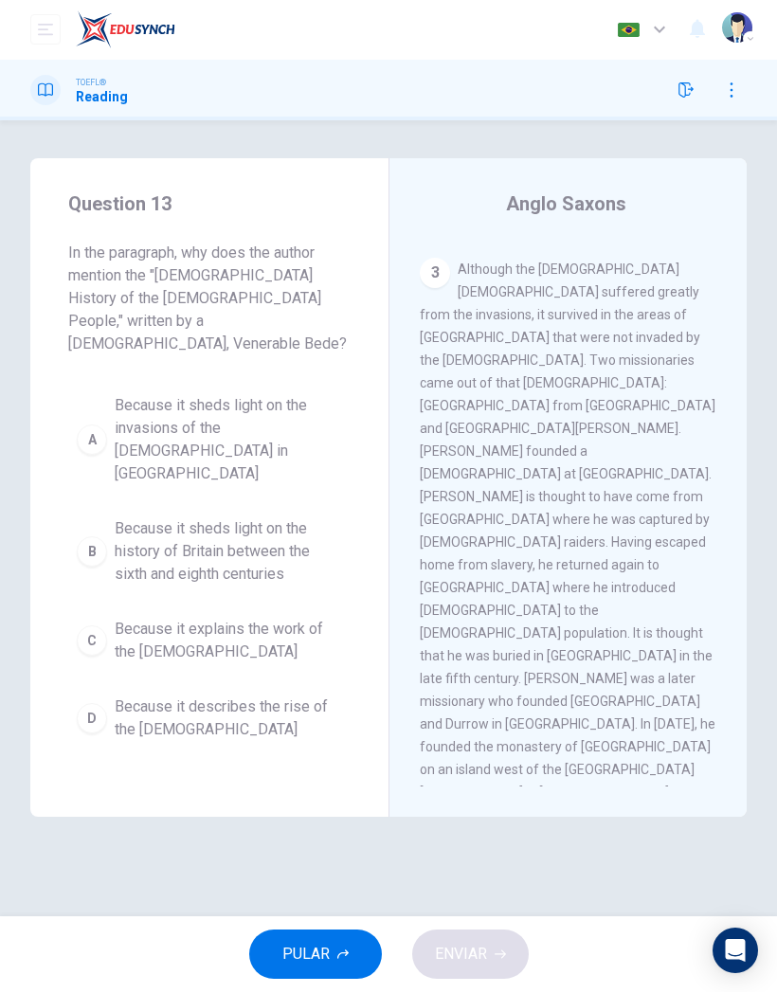
scroll to position [827, 0]
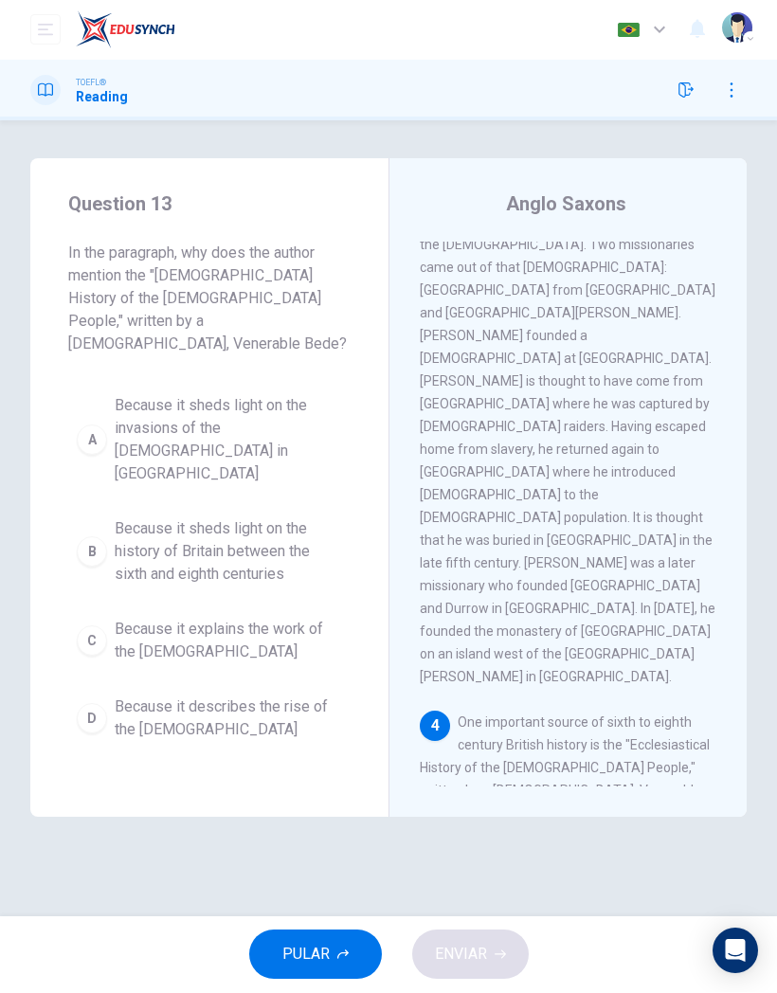
click at [99, 626] on div "C" at bounding box center [92, 641] width 30 height 30
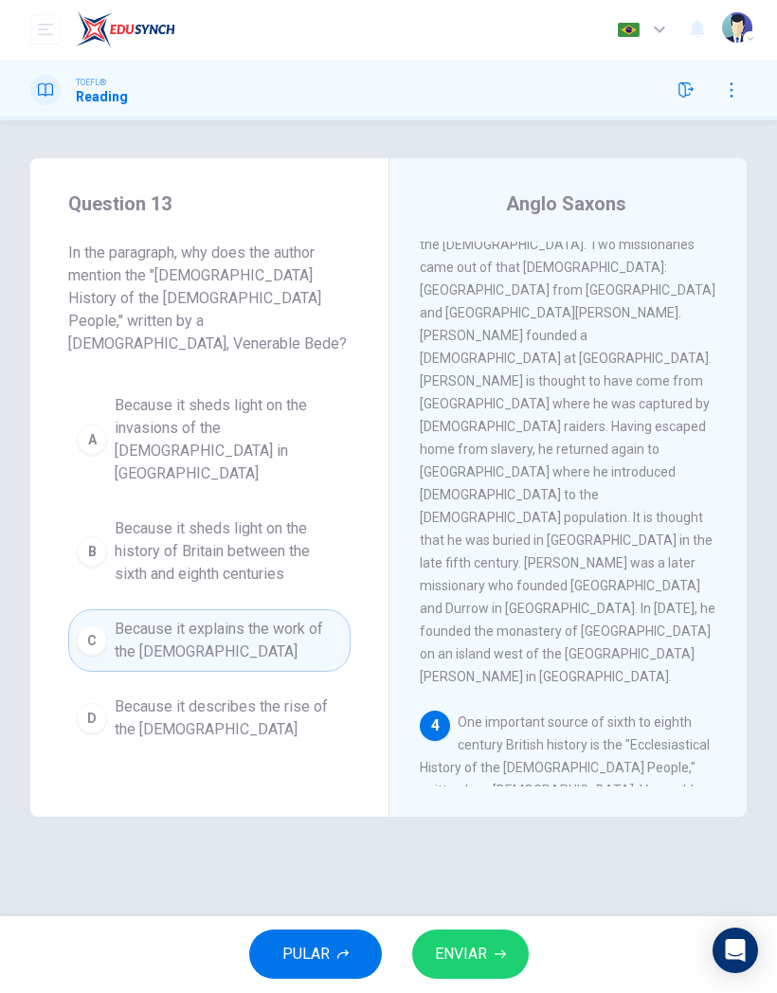
click at [487, 945] on button "ENVIAR" at bounding box center [470, 954] width 117 height 49
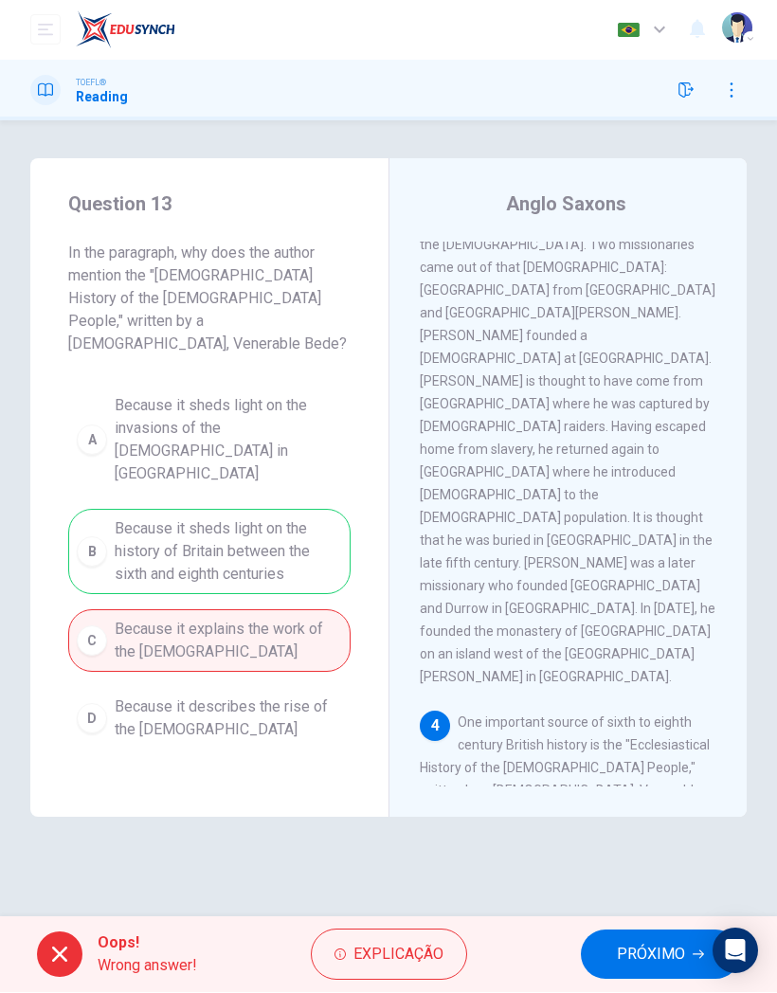
click at [642, 952] on span "PRÓXIMO" at bounding box center [651, 954] width 68 height 27
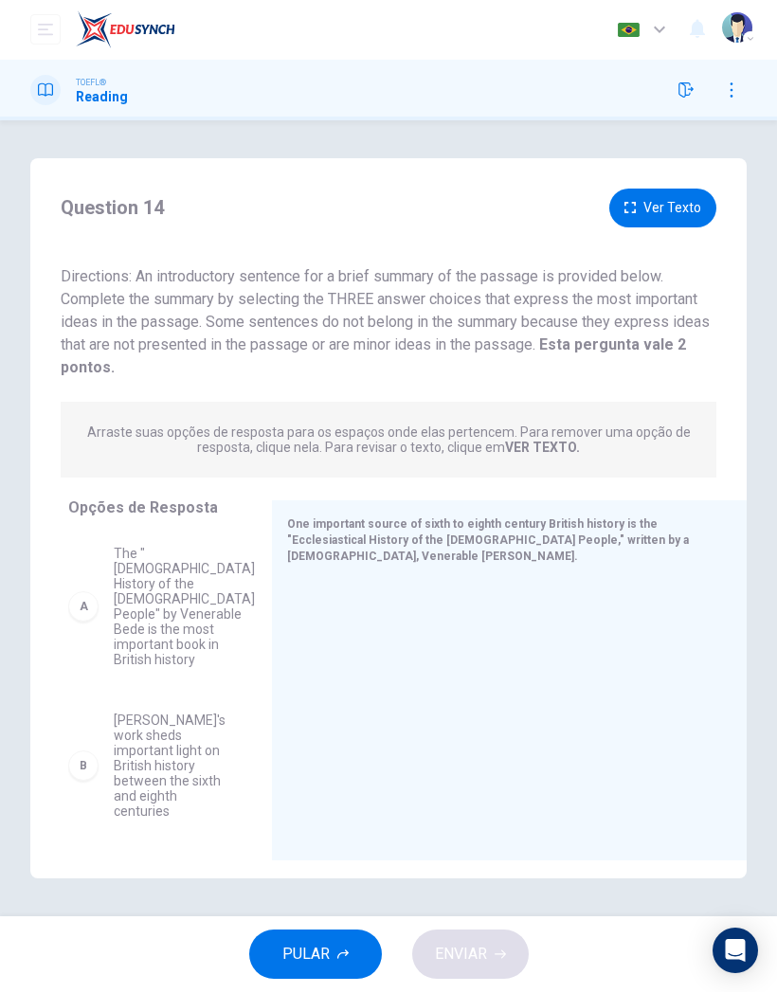
click at [684, 86] on icon "button" at bounding box center [685, 90] width 15 height 15
